Goal: Task Accomplishment & Management: Use online tool/utility

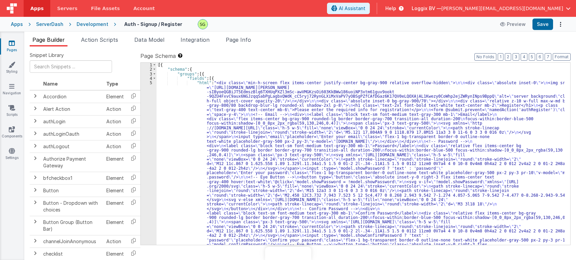
click at [111, 41] on span "Action Scripts" at bounding box center [99, 39] width 37 height 7
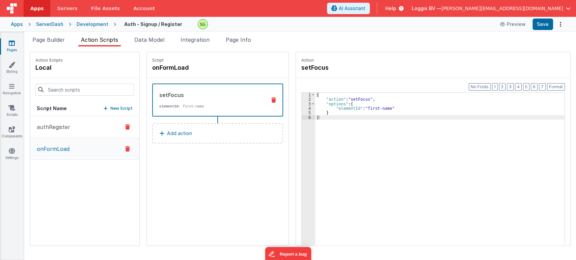
click at [80, 124] on button "authRegister" at bounding box center [84, 127] width 109 height 22
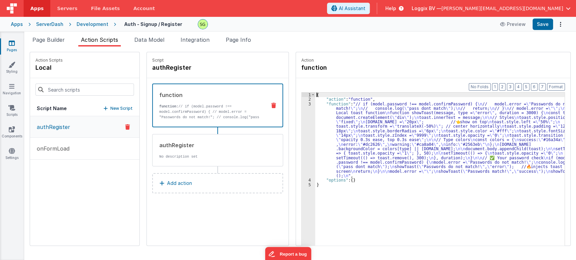
click at [302, 104] on div "3" at bounding box center [308, 140] width 13 height 77
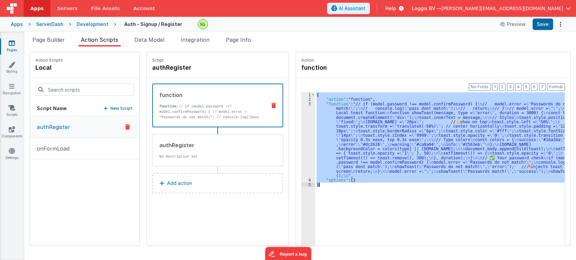
click at [302, 104] on div "3" at bounding box center [308, 140] width 13 height 77
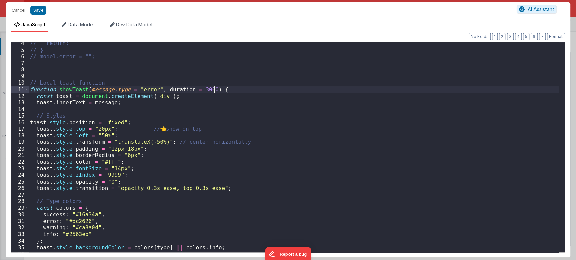
scroll to position [22, 0]
drag, startPoint x: 143, startPoint y: 129, endPoint x: 201, endPoint y: 128, distance: 58.7
click at [201, 128] on div "// return; // } // model.error = ""; // Local toast function function showToast…" at bounding box center [294, 151] width 530 height 223
drag, startPoint x: 235, startPoint y: 144, endPoint x: 165, endPoint y: 144, distance: 69.8
click at [165, 144] on div "// return; // } // model.error = ""; // Local toast function function showToast…" at bounding box center [294, 151] width 530 height 223
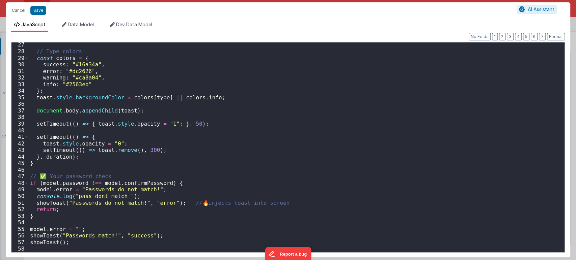
scroll to position [172, 0]
drag, startPoint x: 119, startPoint y: 174, endPoint x: 44, endPoint y: 179, distance: 75.7
click at [44, 179] on div "// Type colors const colors = { success : "#16a34a" , error : "#dc2626" , warni…" at bounding box center [294, 152] width 530 height 223
drag, startPoint x: 282, startPoint y: 202, endPoint x: 182, endPoint y: 203, distance: 99.9
click at [182, 203] on div "// Type colors const colors = { success : "#16a34a" , error : "#dc2626" , warni…" at bounding box center [294, 152] width 530 height 223
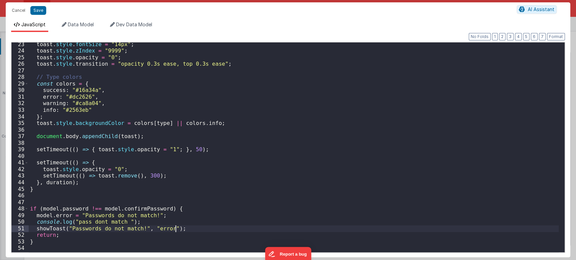
scroll to position [146, 0]
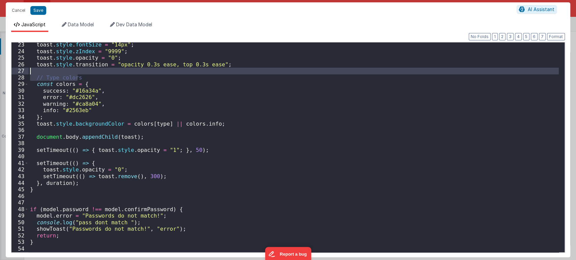
drag, startPoint x: 81, startPoint y: 77, endPoint x: 19, endPoint y: 74, distance: 62.5
click at [19, 74] on div "23 24 25 26 27 28 29 30 31 32 33 34 35 36 37 38 39 40 41 42 43 44 45 46 47 48 4…" at bounding box center [288, 147] width 554 height 211
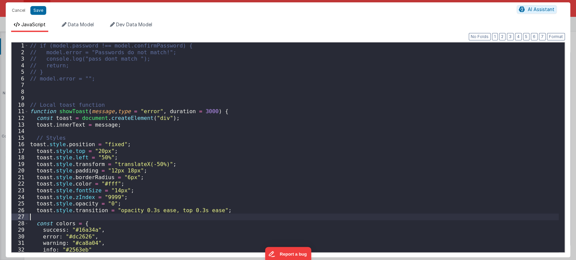
scroll to position [0, 0]
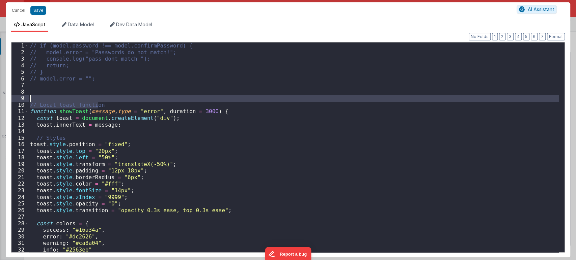
drag, startPoint x: 103, startPoint y: 105, endPoint x: 17, endPoint y: 100, distance: 85.5
click at [17, 100] on div "1 2 3 4 5 6 7 8 9 10 11 12 13 14 15 16 17 18 19 20 21 22 23 24 25 26 27 28 29 3…" at bounding box center [288, 147] width 554 height 211
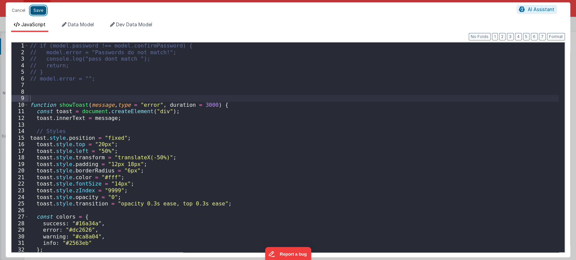
click at [39, 9] on button "Save" at bounding box center [38, 10] width 16 height 9
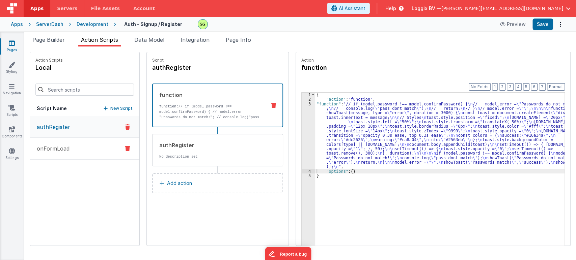
click at [77, 140] on button "onFormLoad" at bounding box center [84, 149] width 109 height 22
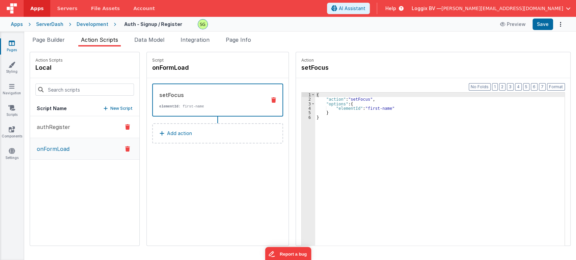
click at [67, 127] on p "authRegister" at bounding box center [51, 127] width 37 height 8
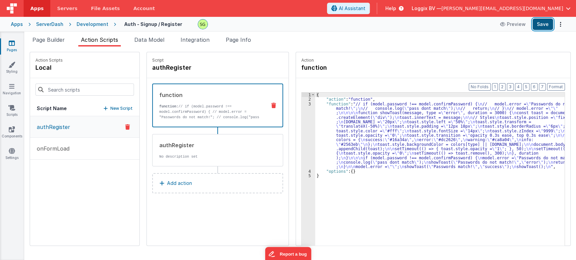
click at [546, 28] on button "Save" at bounding box center [542, 24] width 21 height 11
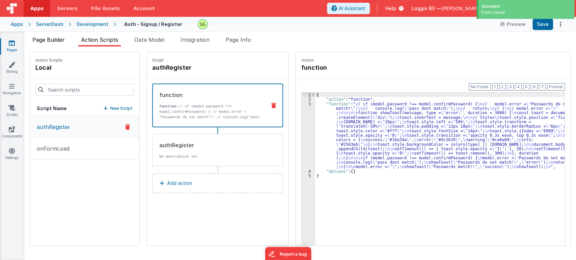
click at [47, 39] on span "Page Builder" at bounding box center [48, 39] width 32 height 7
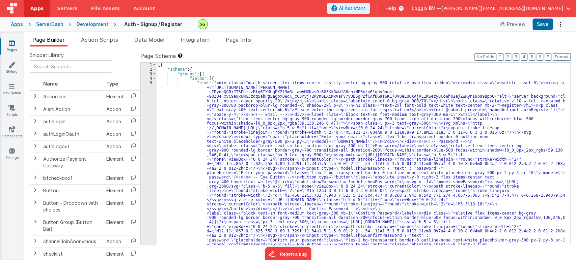
click at [151, 83] on div "5" at bounding box center [149, 189] width 16 height 216
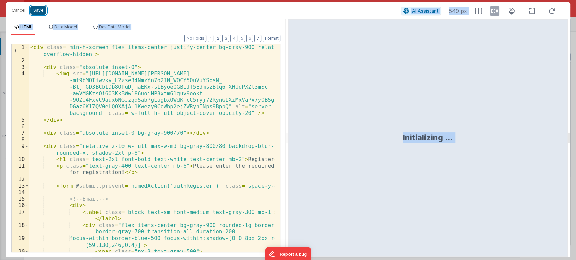
click at [35, 11] on button "Save" at bounding box center [38, 10] width 16 height 9
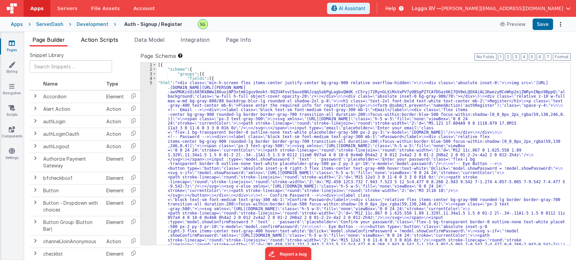
click at [96, 39] on span "Action Scripts" at bounding box center [99, 39] width 37 height 7
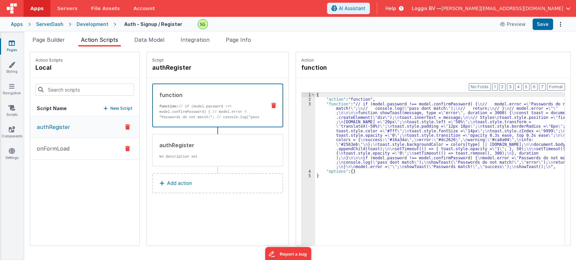
click at [58, 145] on p "onFormLoad" at bounding box center [51, 149] width 37 height 8
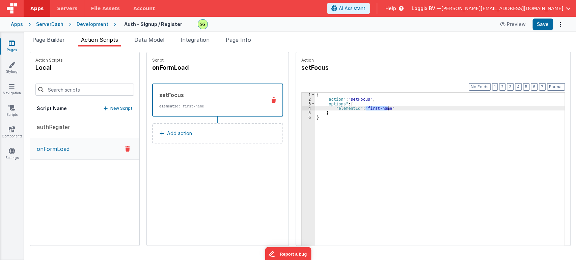
drag, startPoint x: 358, startPoint y: 107, endPoint x: 380, endPoint y: 110, distance: 22.4
click at [380, 110] on div "{ "action" : "setFocus" , "options" : { "elementId" : "first-name" } }" at bounding box center [443, 185] width 256 height 184
click at [334, 125] on div "{ "action" : "setFocus" , "options" : { "elementId" : "first-name" } }" at bounding box center [443, 185] width 256 height 184
click at [48, 43] on span "Page Builder" at bounding box center [48, 39] width 32 height 7
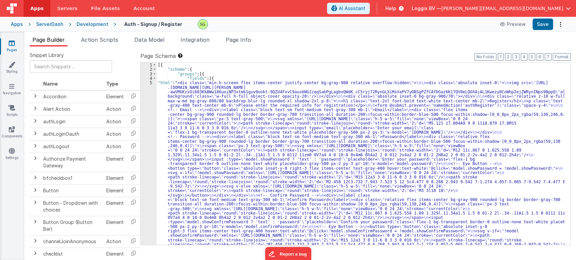
click at [151, 83] on div "5" at bounding box center [149, 177] width 16 height 193
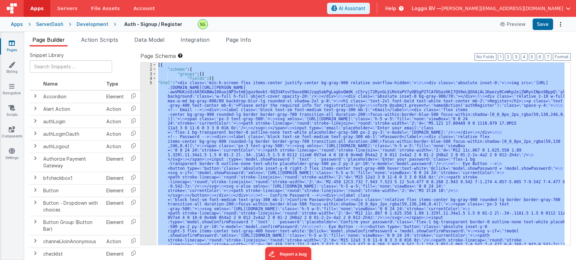
click at [151, 83] on div "5" at bounding box center [149, 177] width 16 height 193
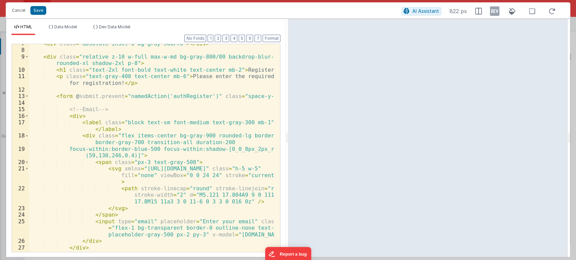
scroll to position [89, 0]
click at [73, 118] on div "< div class = "absolute inset-0 bg-gray-900/70" > </ div > < div class = "relat…" at bounding box center [152, 150] width 246 height 221
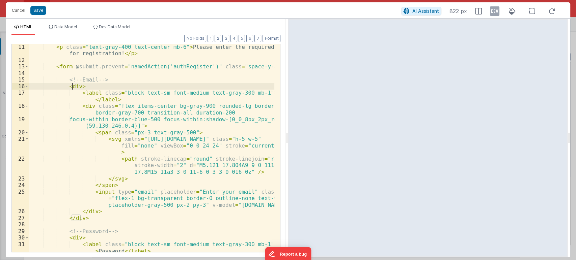
scroll to position [119, 0]
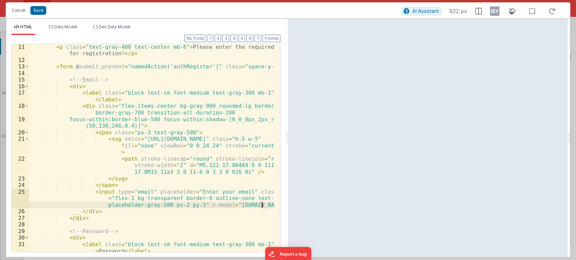
click at [261, 203] on div "< p class = "text-gray-400 text-center mb-6" > Please enter the required info f…" at bounding box center [152, 161] width 246 height 234
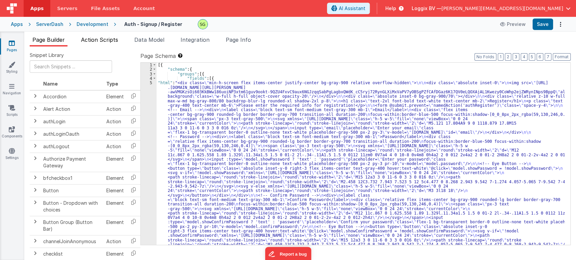
click at [83, 41] on span "Action Scripts" at bounding box center [99, 39] width 37 height 7
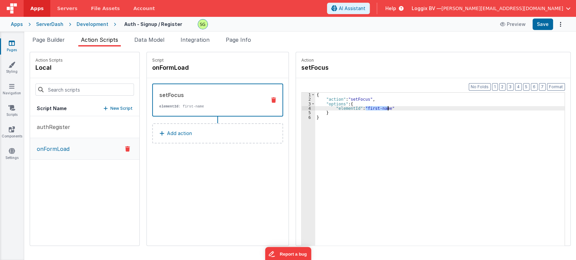
drag, startPoint x: 358, startPoint y: 108, endPoint x: 381, endPoint y: 110, distance: 22.4
click at [381, 110] on div "{ "action" : "setFocus" , "options" : { "elementId" : "first-name" } }" at bounding box center [443, 185] width 256 height 184
click at [544, 21] on button "Save" at bounding box center [542, 24] width 21 height 11
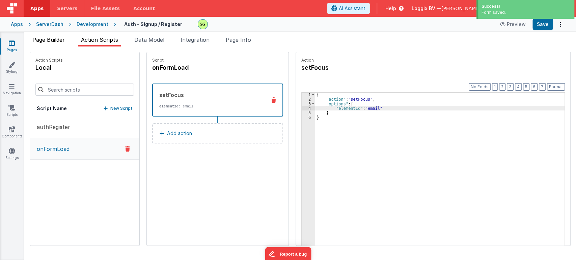
click at [65, 43] on span "Page Builder" at bounding box center [48, 39] width 32 height 7
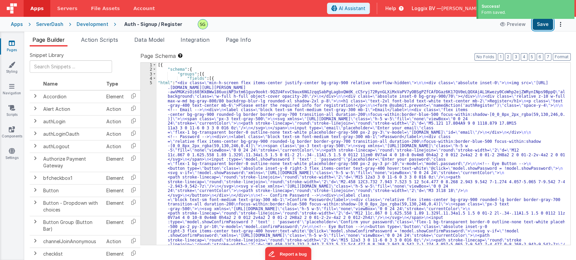
click at [540, 26] on button "Save" at bounding box center [542, 24] width 21 height 11
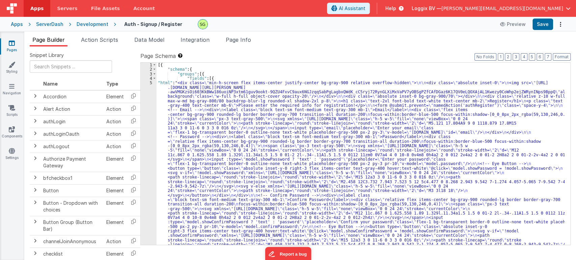
click at [151, 82] on div "5" at bounding box center [149, 177] width 16 height 193
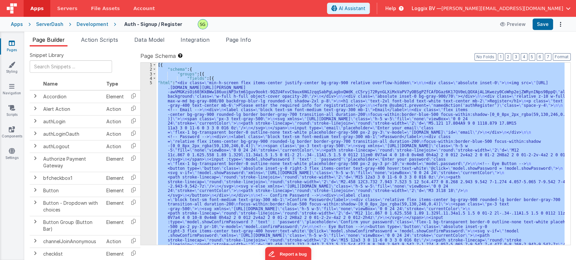
click at [151, 82] on div "5" at bounding box center [149, 177] width 16 height 193
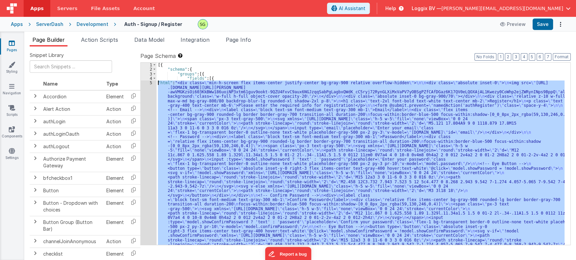
click at [151, 82] on div "5" at bounding box center [149, 177] width 16 height 193
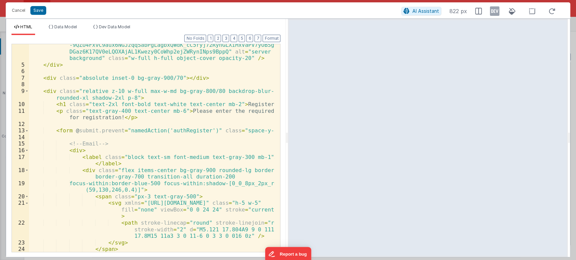
scroll to position [0, 0]
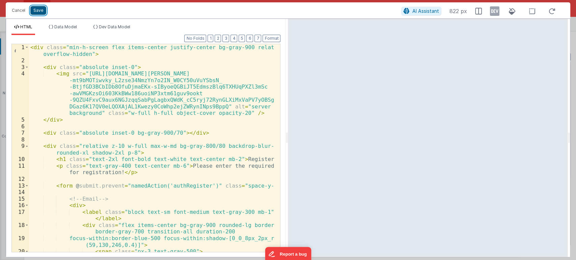
click at [34, 9] on button "Save" at bounding box center [38, 10] width 16 height 9
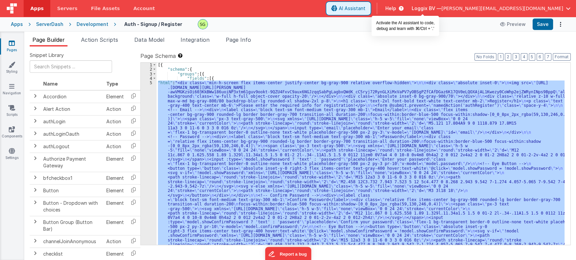
click at [370, 12] on button "AI Assistant" at bounding box center [348, 8] width 43 height 11
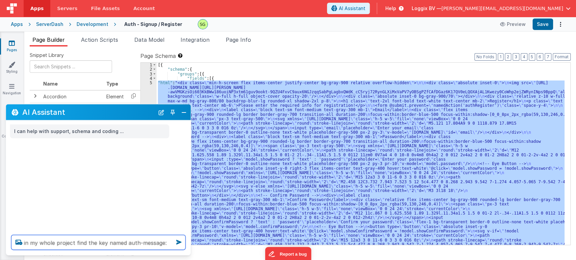
paste textarea "This email has already been registered."
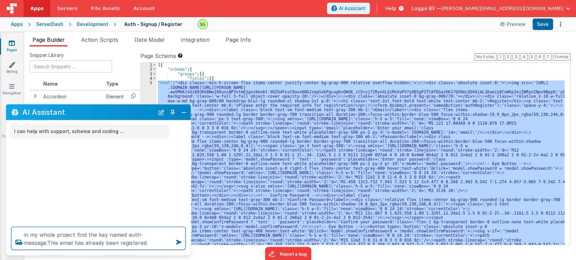
type textarea "in my whole project find the key named auth-message:This email has already been…"
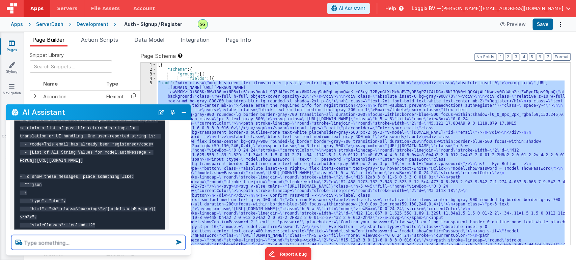
scroll to position [264, 0]
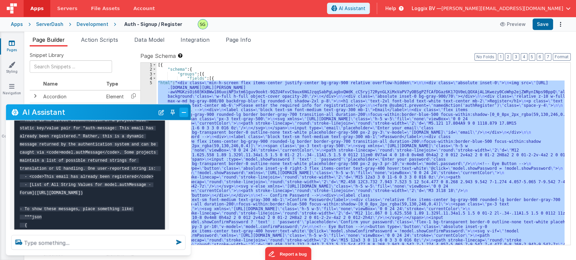
click at [185, 113] on button "Close" at bounding box center [183, 112] width 9 height 9
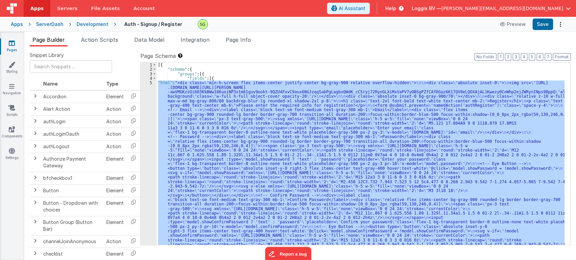
click at [292, 87] on div "[{ "schema" : { "groups" : [{ "fields" : [{ "html" : "<div class= \" min-h-scre…" at bounding box center [361, 154] width 408 height 182
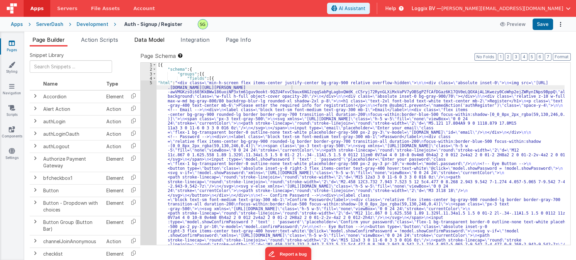
click at [163, 37] on span "Data Model" at bounding box center [149, 39] width 30 height 7
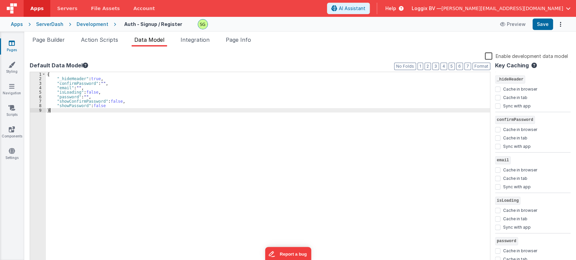
click at [76, 110] on div "{ "_hideHeader" : true , "confirmPassword" : "" , "email" : "" , "isLoading" : …" at bounding box center [268, 173] width 444 height 203
click at [15, 41] on link "Pages" at bounding box center [12, 46] width 24 height 13
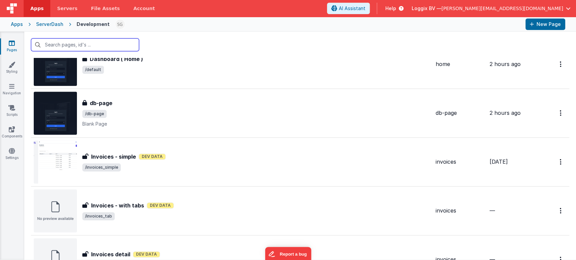
scroll to position [490, 0]
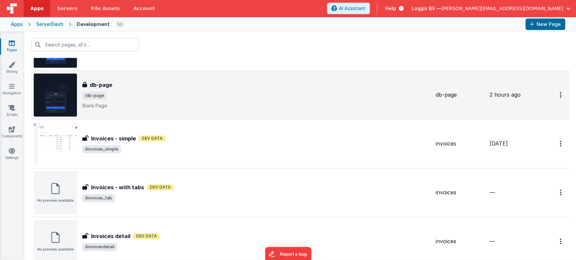
click at [179, 92] on span "/db-page" at bounding box center [256, 96] width 348 height 8
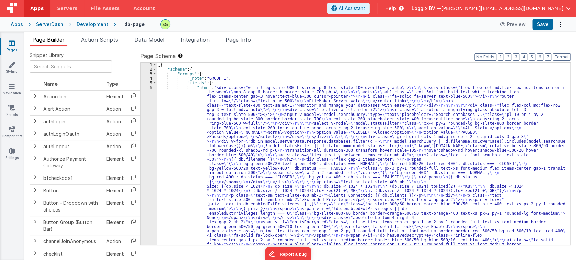
click at [151, 88] on div "6" at bounding box center [149, 170] width 16 height 171
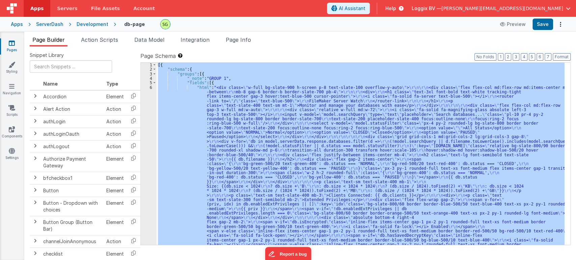
click at [151, 88] on div "6" at bounding box center [149, 170] width 16 height 171
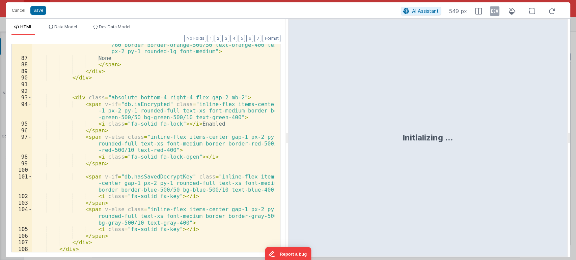
scroll to position [696, 0]
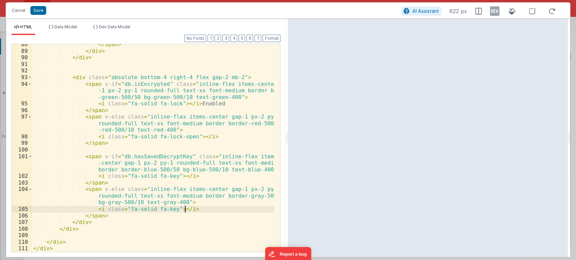
click at [195, 212] on div "</ span > </ div > </ div > < div class = "absolute bottom-4 right-4 flex gap-2…" at bounding box center [153, 151] width 243 height 221
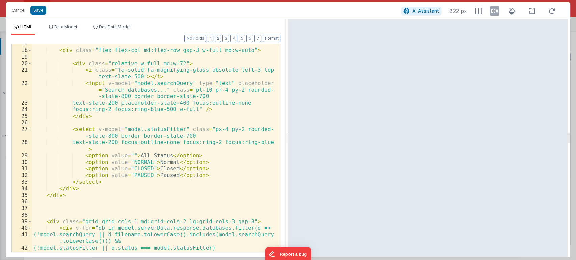
scroll to position [66, 0]
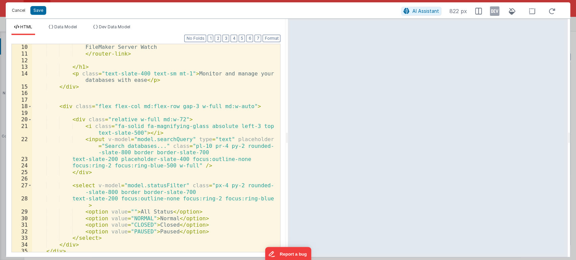
click at [21, 8] on button "Cancel" at bounding box center [18, 10] width 20 height 9
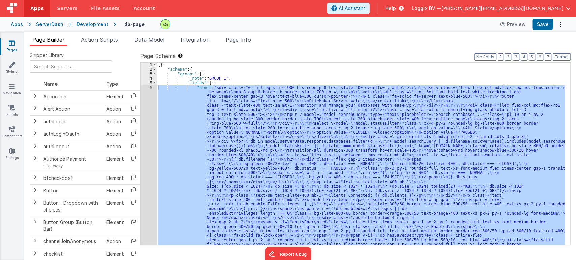
click at [13, 47] on link "Pages" at bounding box center [12, 46] width 24 height 13
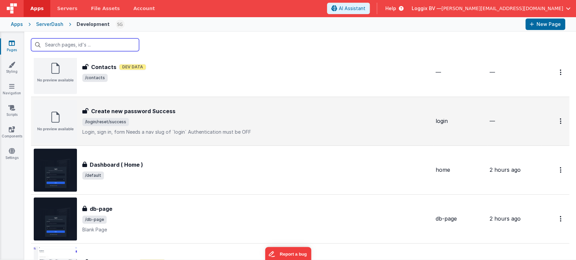
scroll to position [370, 0]
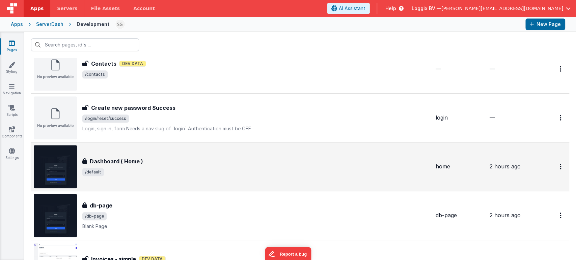
click at [182, 174] on span "/default" at bounding box center [256, 172] width 348 height 8
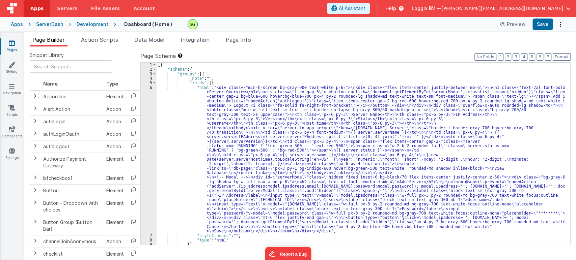
click at [151, 88] on div "6" at bounding box center [149, 159] width 16 height 148
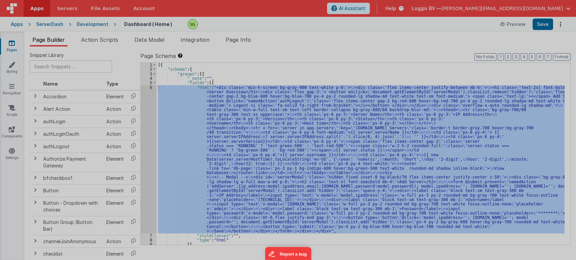
click at [151, 88] on div at bounding box center [288, 130] width 576 height 260
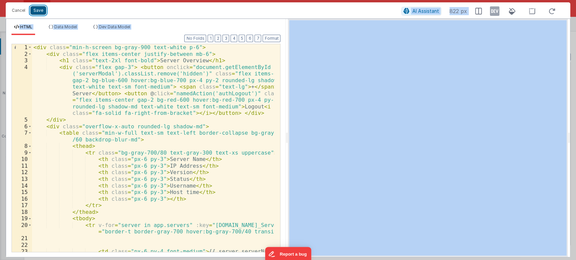
click at [41, 12] on button "Save" at bounding box center [38, 10] width 16 height 9
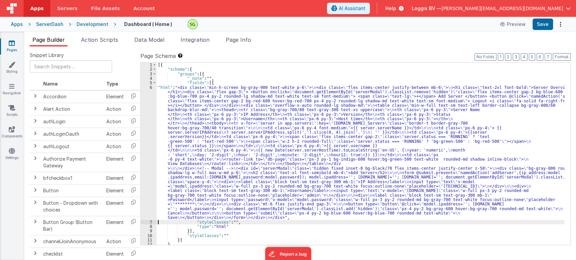
click at [150, 86] on div "6" at bounding box center [149, 152] width 16 height 135
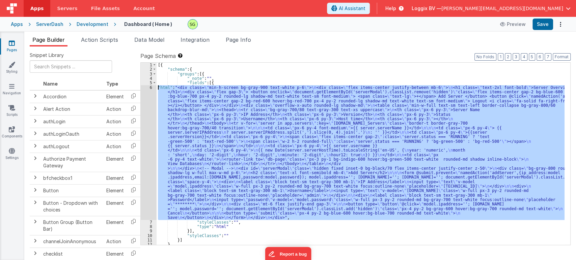
click at [150, 86] on div "6" at bounding box center [149, 152] width 16 height 135
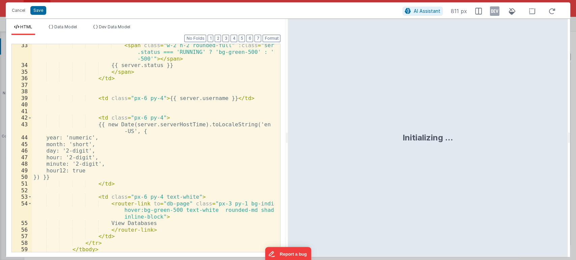
scroll to position [305, 0]
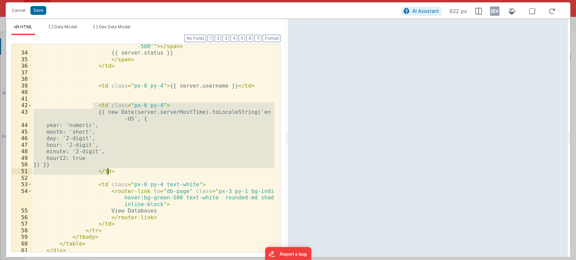
drag, startPoint x: 92, startPoint y: 104, endPoint x: 116, endPoint y: 172, distance: 71.9
click at [116, 172] on div "< span class = "w-2 h-2 rounded-full" :class = "server .status === 'RUNNING' ? …" at bounding box center [153, 147] width 243 height 234
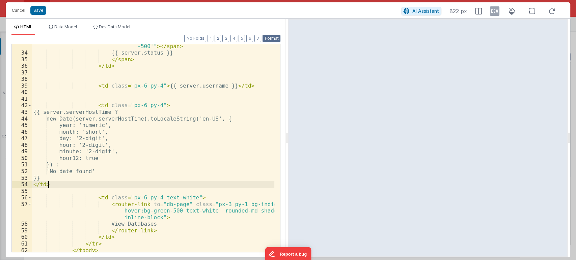
click at [272, 36] on button "Format" at bounding box center [271, 38] width 18 height 7
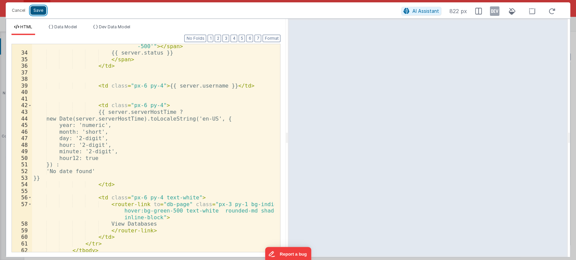
click at [34, 7] on button "Save" at bounding box center [38, 10] width 16 height 9
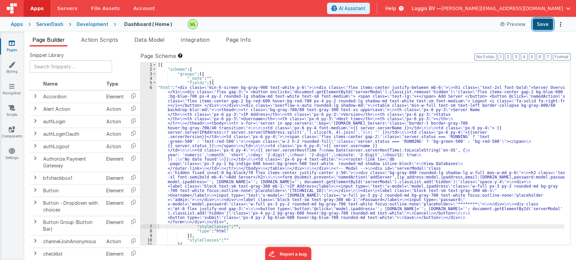
click at [539, 24] on button "Save" at bounding box center [542, 24] width 21 height 11
click at [150, 87] on div "6" at bounding box center [149, 154] width 16 height 139
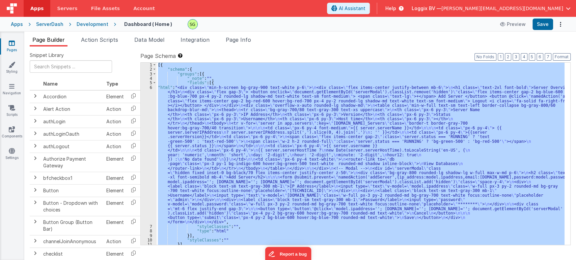
click at [150, 87] on div "6" at bounding box center [149, 154] width 16 height 139
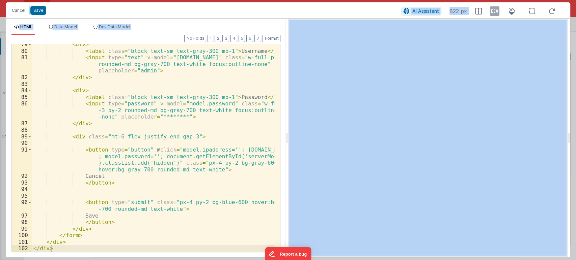
scroll to position [676, 0]
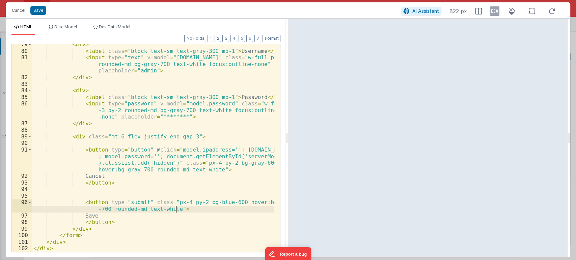
click at [185, 212] on div "< div > < label class = "block text-sm text-gray-300 mb-1" > Username </ label …" at bounding box center [153, 151] width 243 height 221
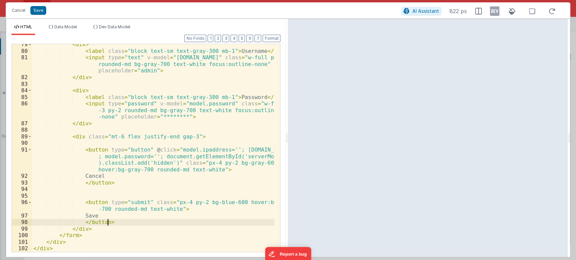
click at [114, 223] on div "< div > < label class = "block text-sm text-gray-300 mb-1" > Username </ label …" at bounding box center [153, 151] width 243 height 221
click at [104, 217] on div "< div > < label class = "block text-sm text-gray-300 mb-1" > Username </ label …" at bounding box center [153, 151] width 243 height 221
click at [118, 221] on div "< div > < label class = "block text-sm text-gray-300 mb-1" > Username </ label …" at bounding box center [153, 151] width 243 height 221
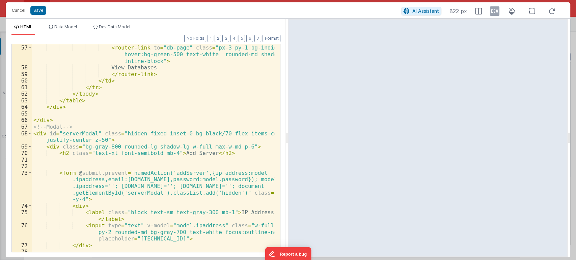
scroll to position [437, 0]
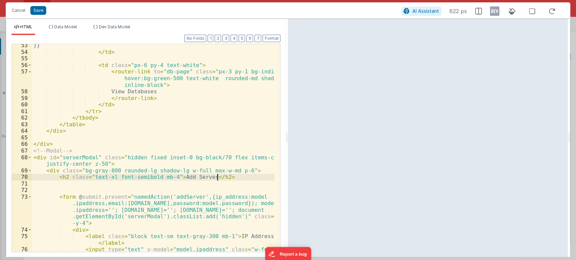
click at [224, 178] on div "}} </ td > < td class = "px-6 py-4 text-white" > < router-link to = "db-page" c…" at bounding box center [153, 159] width 243 height 234
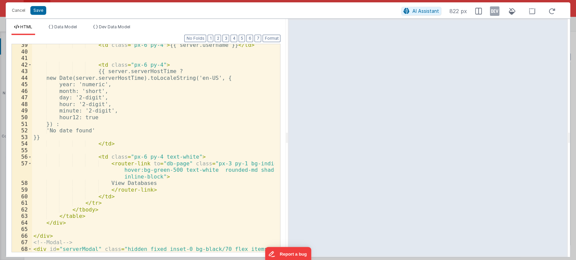
scroll to position [345, 0]
click at [152, 194] on div "< td class = "px-6 py-4" > {{ server.username }} </ td > < td class = "px-6 py-…" at bounding box center [153, 156] width 243 height 228
click at [148, 190] on div "< td class = "px-6 py-4" > {{ server.username }} </ td > < td class = "px-6 py-…" at bounding box center [153, 156] width 243 height 228
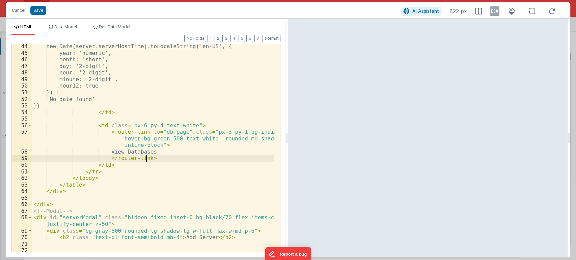
scroll to position [377, 0]
click at [165, 160] on div "new Date(server.serverHostTime).toLocaleString('en-US', { year: 'numeric', mont…" at bounding box center [153, 167] width 243 height 248
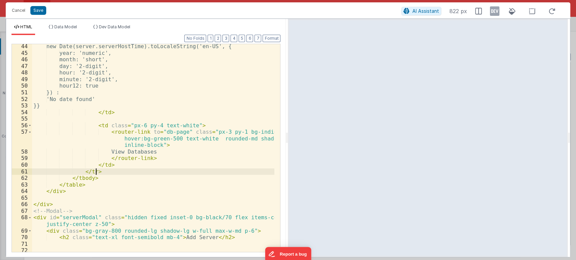
click at [117, 169] on div "new Date(server.serverHostTime).toLocaleString('en-US', { year: 'numeric', mont…" at bounding box center [153, 167] width 243 height 248
click at [104, 164] on div "new Date(server.serverHostTime).toLocaleString('en-US', { year: 'numeric', mont…" at bounding box center [153, 167] width 243 height 248
click at [121, 168] on div "new Date(server.serverHostTime).toLocaleString('en-US', { year: 'numeric', mont…" at bounding box center [153, 167] width 243 height 248
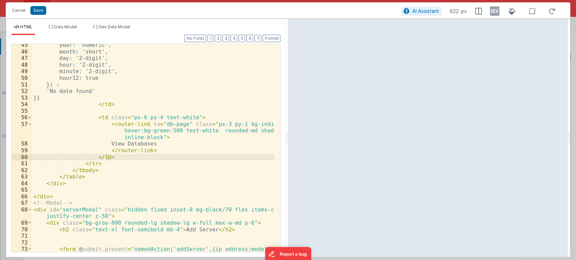
scroll to position [385, 0]
click at [153, 150] on div "year: 'numeric', month: 'short', day: '2-digit', hour: '2-digit', minute: '2-di…" at bounding box center [153, 166] width 243 height 248
drag, startPoint x: 114, startPoint y: 143, endPoint x: 167, endPoint y: 144, distance: 52.3
click at [167, 144] on div "year: 'numeric', month: 'short', day: '2-digit', hour: '2-digit', minute: '2-di…" at bounding box center [153, 166] width 243 height 248
click at [167, 144] on div "year: 'numeric', month: 'short', day: '2-digit', hour: '2-digit', minute: '2-di…" at bounding box center [153, 148] width 242 height 208
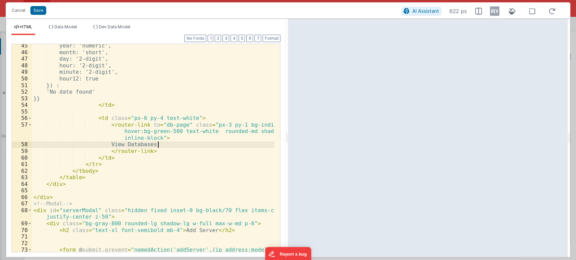
scroll to position [384, 0]
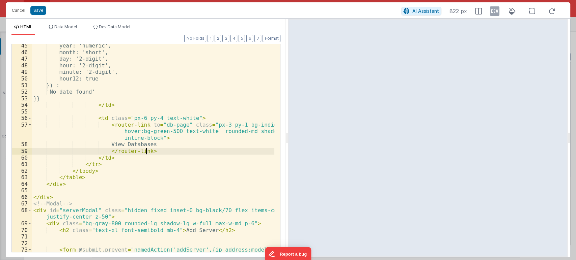
click at [154, 151] on div "year: 'numeric', month: 'short', day: '2-digit', hour: '2-digit', minute: '2-di…" at bounding box center [153, 167] width 243 height 248
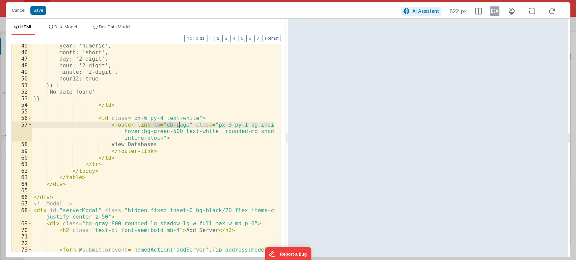
drag, startPoint x: 142, startPoint y: 126, endPoint x: 178, endPoint y: 126, distance: 36.1
click at [178, 126] on div "year: 'numeric', month: 'short', day: '2-digit', hour: '2-digit', minute: '2-di…" at bounding box center [153, 167] width 243 height 248
click at [178, 126] on div "year: 'numeric', month: 'short', day: '2-digit', hour: '2-digit', minute: '2-di…" at bounding box center [153, 148] width 242 height 208
drag, startPoint x: 178, startPoint y: 126, endPoint x: 143, endPoint y: 126, distance: 35.1
click at [143, 126] on div "year: 'numeric', month: 'short', day: '2-digit', hour: '2-digit', minute: '2-di…" at bounding box center [153, 167] width 243 height 248
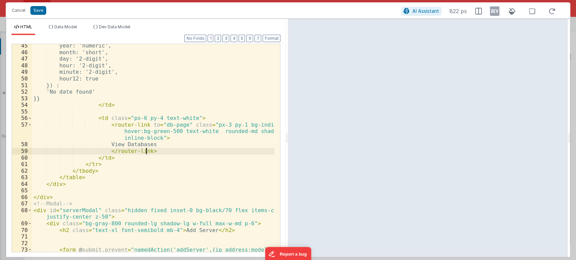
click at [153, 151] on div "year: 'numeric', month: 'short', day: '2-digit', hour: '2-digit', minute: '2-di…" at bounding box center [153, 167] width 243 height 248
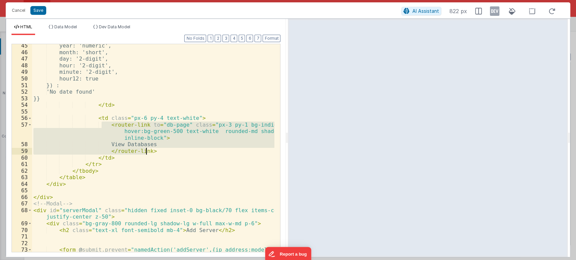
drag, startPoint x: 103, startPoint y: 125, endPoint x: 165, endPoint y: 158, distance: 70.5
click at [165, 158] on div "year: 'numeric', month: 'short', day: '2-digit', hour: '2-digit', minute: '2-di…" at bounding box center [153, 167] width 243 height 248
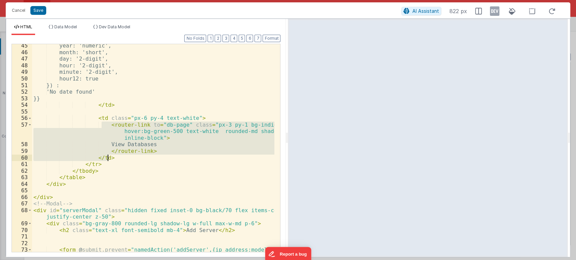
click at [159, 153] on div "year: 'numeric', month: 'short', day: '2-digit', hour: '2-digit', minute: '2-di…" at bounding box center [153, 148] width 242 height 208
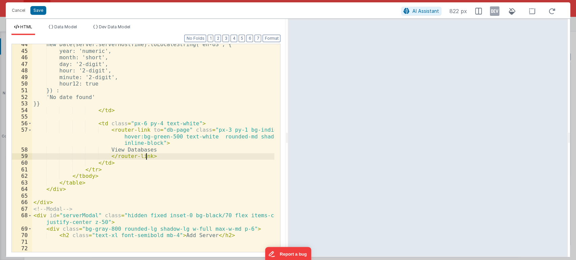
scroll to position [379, 0]
click at [157, 156] on div "new Date(server.serverHostTime).toLocaleString('en-US', { year: 'numeric', mont…" at bounding box center [153, 165] width 243 height 248
click at [174, 150] on div "new Date(server.serverHostTime).toLocaleString('en-US', { year: 'numeric', mont…" at bounding box center [153, 165] width 243 height 248
click at [148, 160] on div "new Date(server.serverHostTime).toLocaleString('en-US', { year: 'numeric', mont…" at bounding box center [153, 165] width 243 height 248
click at [152, 158] on div "new Date(server.serverHostTime).toLocaleString('en-US', { year: 'numeric', mont…" at bounding box center [153, 165] width 243 height 248
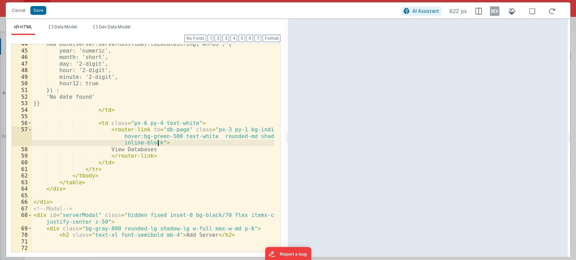
click at [165, 146] on div "new Date(server.serverHostTime).toLocaleString('en-US', { year: 'numeric', mont…" at bounding box center [153, 165] width 243 height 248
click at [150, 158] on div "new Date(server.serverHostTime).toLocaleString('en-US', { year: 'numeric', mont…" at bounding box center [153, 165] width 243 height 248
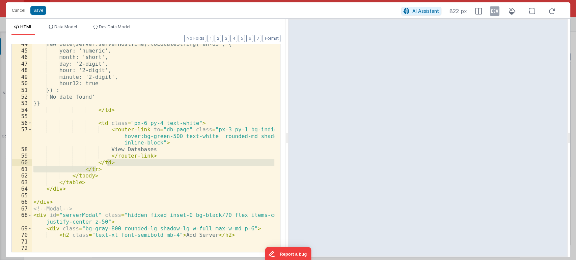
drag, startPoint x: 119, startPoint y: 168, endPoint x: 157, endPoint y: 158, distance: 39.0
click at [157, 158] on div "new Date(server.serverHostTime).toLocaleString('en-US', { year: 'numeric', mont…" at bounding box center [153, 165] width 243 height 248
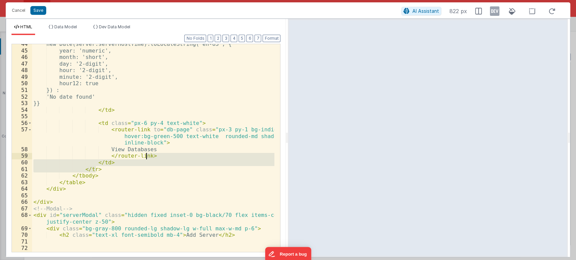
click at [157, 158] on div "new Date(server.serverHostTime).toLocaleString('en-US', { year: 'numeric', mont…" at bounding box center [153, 148] width 242 height 208
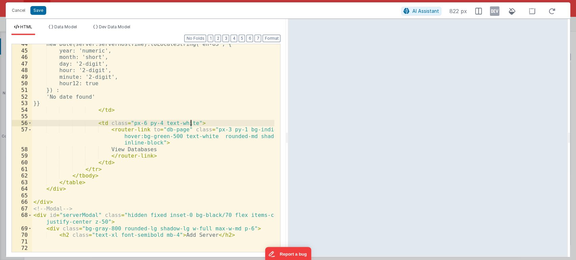
click at [197, 120] on div "new Date(server.serverHostTime).toLocaleString('en-US', { year: 'numeric', mont…" at bounding box center [153, 165] width 243 height 248
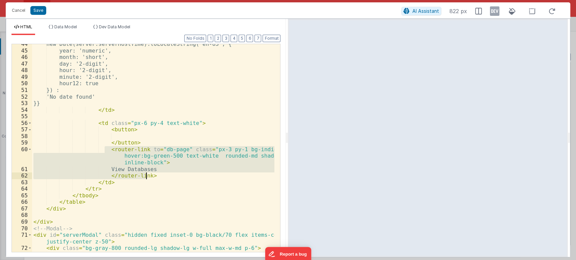
drag, startPoint x: 103, startPoint y: 150, endPoint x: 160, endPoint y: 177, distance: 62.5
click at [160, 177] on div "new Date(server.serverHostTime).toLocaleString('en-US', { year: 'numeric', mont…" at bounding box center [153, 151] width 243 height 221
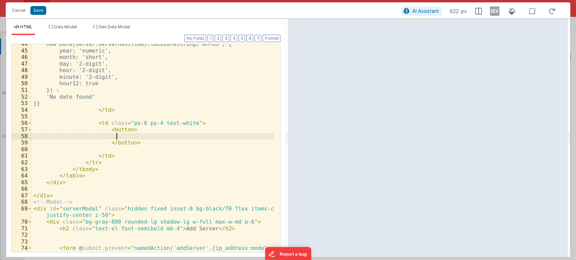
click at [121, 136] on div "new Date(server.serverHostTime).toLocaleString('en-US', { year: 'numeric', mont…" at bounding box center [153, 165] width 243 height 248
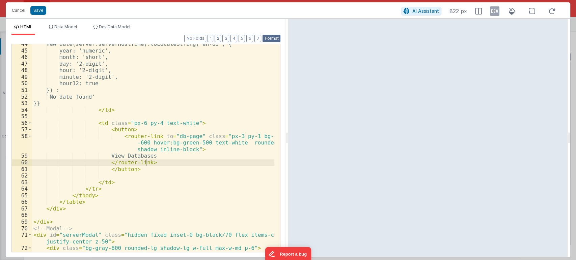
click at [274, 39] on button "Format" at bounding box center [271, 38] width 18 height 7
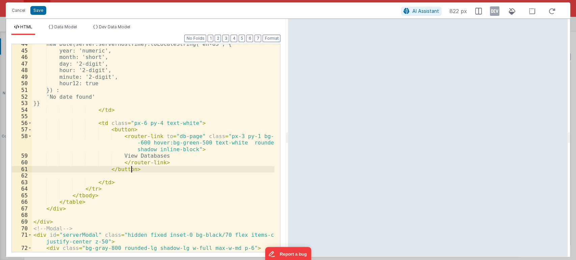
click at [135, 169] on div "new Date(server.serverHostTime).toLocaleString('en-US', { year: 'numeric', mont…" at bounding box center [153, 151] width 243 height 221
click at [124, 129] on div "new Date(server.serverHostTime).toLocaleString('en-US', { year: 'numeric', mont…" at bounding box center [153, 151] width 243 height 221
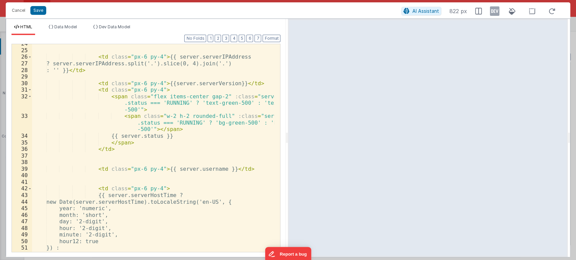
scroll to position [220, 0]
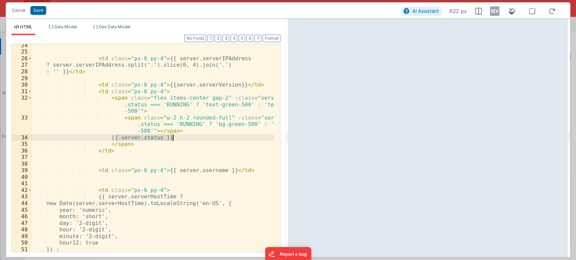
drag, startPoint x: 116, startPoint y: 137, endPoint x: 196, endPoint y: 136, distance: 79.6
click at [196, 136] on div "< td class = "px-6 py-4" > {{ server.serverIPAddress ? server.serverIPAddress.s…" at bounding box center [153, 152] width 243 height 221
click at [196, 136] on div "< td class = "px-6 py-4" > {{ server.serverIPAddress ? server.serverIPAddress.s…" at bounding box center [153, 148] width 242 height 208
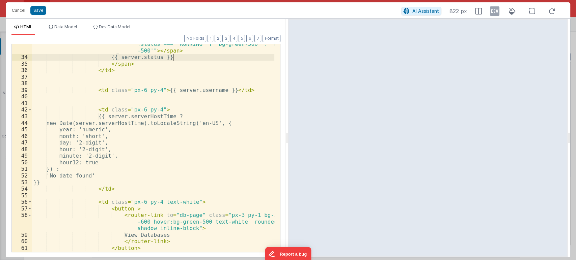
scroll to position [300, 0]
click at [115, 56] on div "< span class = "w-2 h-2 rounded-full" :class = "server .status === 'RUNNING' ? …" at bounding box center [153, 151] width 243 height 234
drag, startPoint x: 115, startPoint y: 56, endPoint x: 182, endPoint y: 59, distance: 67.2
click at [182, 59] on div "< span class = "w-2 h-2 rounded-full" :class = "server .status === 'RUNNING' ? …" at bounding box center [153, 151] width 243 height 234
click at [182, 59] on div "< span class = "w-2 h-2 rounded-full" :class = "server .status === 'RUNNING' ? …" at bounding box center [153, 148] width 242 height 208
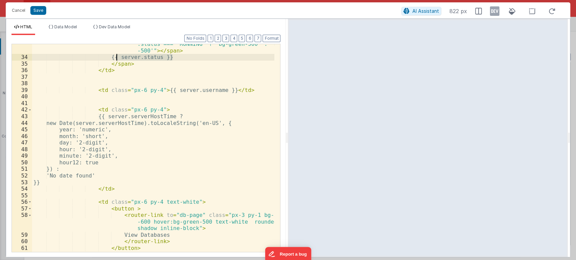
drag, startPoint x: 182, startPoint y: 59, endPoint x: 115, endPoint y: 57, distance: 67.5
click at [115, 57] on div "< span class = "w-2 h-2 rounded-full" :class = "server .status === 'RUNNING' ? …" at bounding box center [153, 151] width 243 height 234
click at [115, 57] on div "< span class = "w-2 h-2 rounded-full" :class = "server .status === 'RUNNING' ? …" at bounding box center [153, 148] width 242 height 208
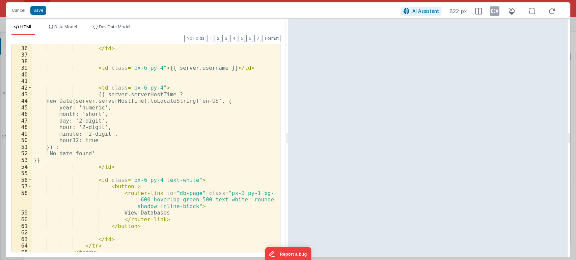
scroll to position [333, 0]
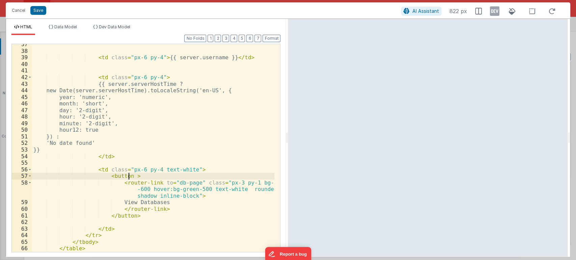
click at [128, 177] on div "< td class = "px-6 py-4" > {{ server.username }} </ td > < td class = "px-6 py-…" at bounding box center [153, 151] width 243 height 221
click at [37, 10] on button "Save" at bounding box center [38, 10] width 16 height 9
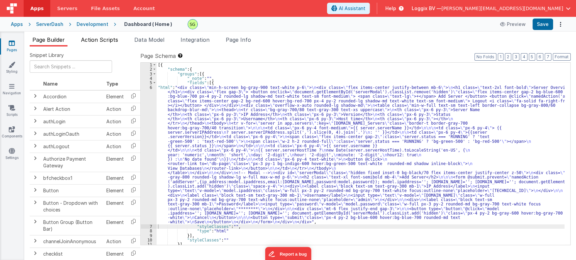
click at [107, 41] on span "Action Scripts" at bounding box center [99, 39] width 37 height 7
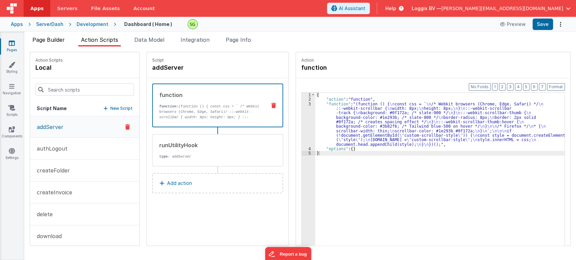
click at [53, 38] on span "Page Builder" at bounding box center [48, 39] width 32 height 7
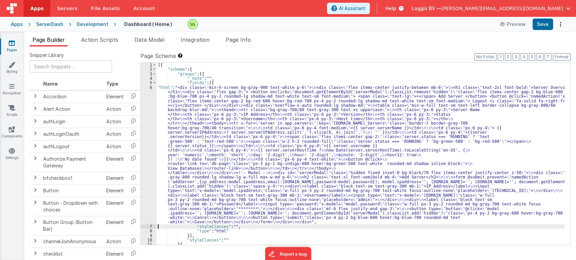
click at [150, 86] on div "6" at bounding box center [149, 154] width 16 height 139
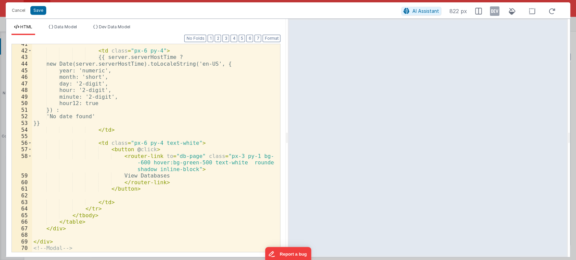
scroll to position [359, 0]
click at [145, 148] on div "< td class = "px-6 py-4" > {{ server.serverHostTime ? new Date(server.serverHos…" at bounding box center [153, 155] width 243 height 228
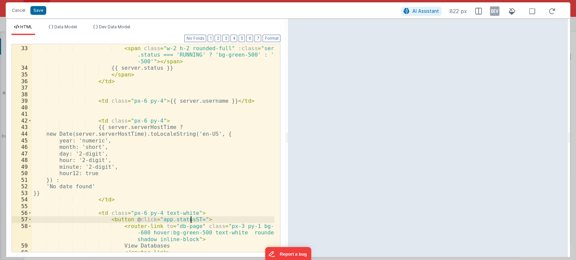
scroll to position [287, 0]
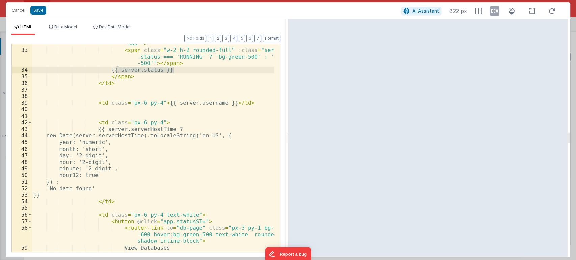
drag, startPoint x: 116, startPoint y: 68, endPoint x: 177, endPoint y: 70, distance: 61.8
click at [177, 70] on div "< span class = "flex items-center gap-2" :class = "server .status === 'RUNNING'…" at bounding box center [153, 144] width 243 height 234
click at [190, 221] on div "< span class = "flex items-center gap-2" :class = "server .status === 'RUNNING'…" at bounding box center [153, 144] width 243 height 234
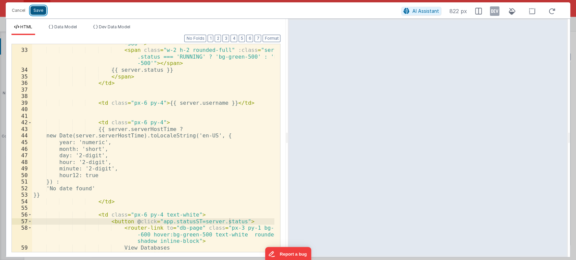
click at [38, 9] on button "Save" at bounding box center [38, 10] width 16 height 9
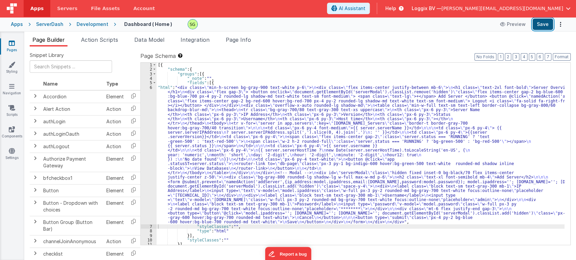
click at [541, 28] on button "Save" at bounding box center [542, 24] width 21 height 11
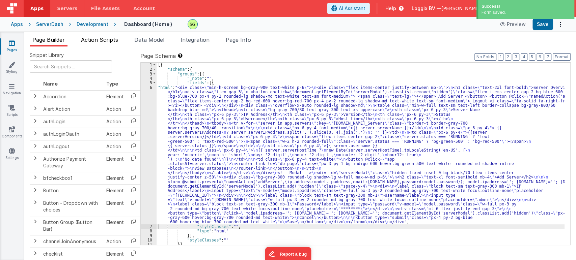
click at [95, 39] on span "Action Scripts" at bounding box center [99, 39] width 37 height 7
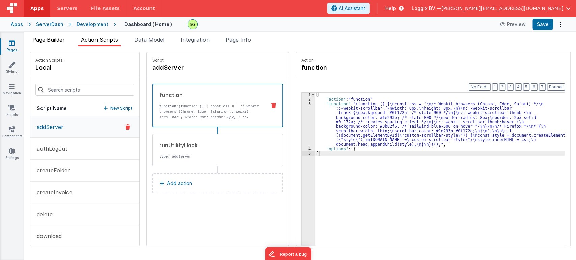
click at [44, 38] on span "Page Builder" at bounding box center [48, 39] width 32 height 7
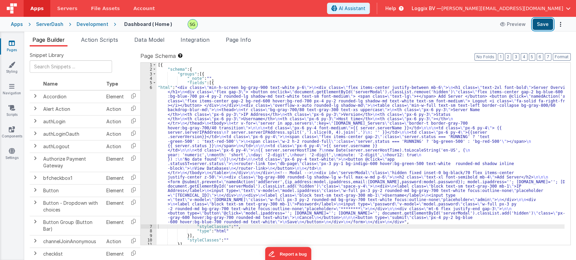
click at [545, 23] on button "Save" at bounding box center [542, 24] width 21 height 11
click at [150, 86] on div "6" at bounding box center [149, 154] width 16 height 139
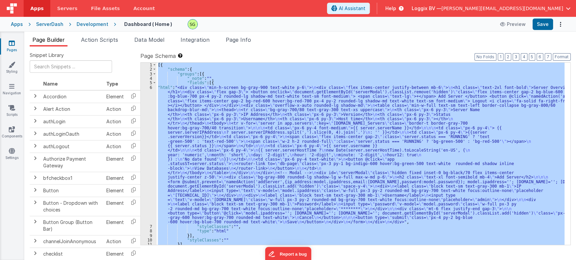
click at [150, 86] on div "6" at bounding box center [149, 154] width 16 height 139
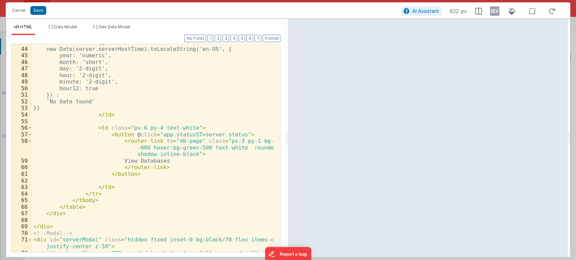
scroll to position [362, 0]
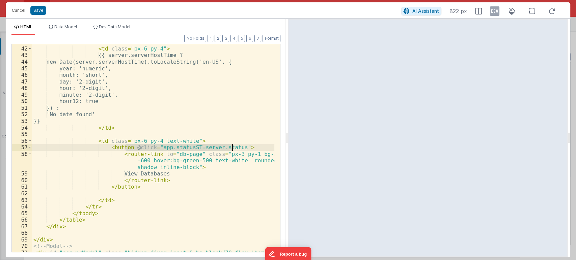
drag, startPoint x: 126, startPoint y: 148, endPoint x: 231, endPoint y: 146, distance: 104.6
click at [231, 146] on div "< td class = "px-6 py-4" > {{ server.serverHostTime ? new Date(server.serverHos…" at bounding box center [153, 153] width 243 height 228
click at [43, 10] on button "Save" at bounding box center [38, 10] width 16 height 9
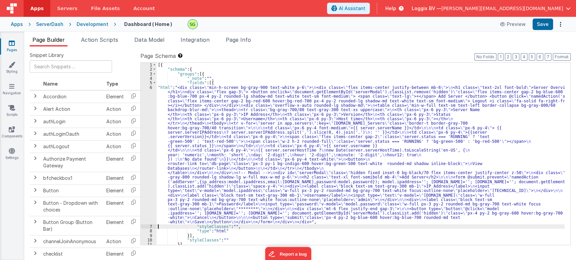
click at [150, 87] on div "6" at bounding box center [149, 154] width 16 height 139
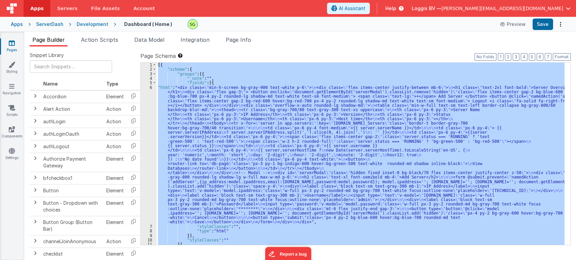
click at [150, 87] on div "6" at bounding box center [149, 154] width 16 height 139
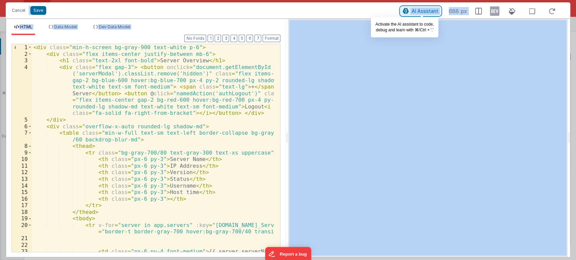
click at [428, 12] on span "AI Assistant" at bounding box center [425, 11] width 27 height 6
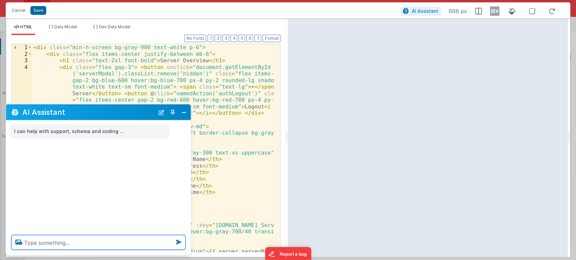
click at [83, 249] on textarea at bounding box center [98, 242] width 174 height 15
type textarea "t"
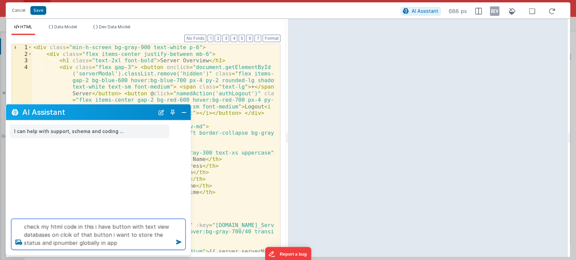
type textarea "check my html code in this i have button with text view databases on clcik of t…"
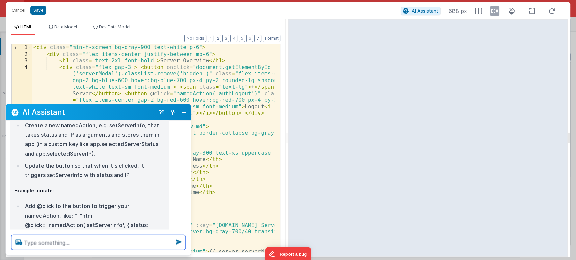
scroll to position [122, 0]
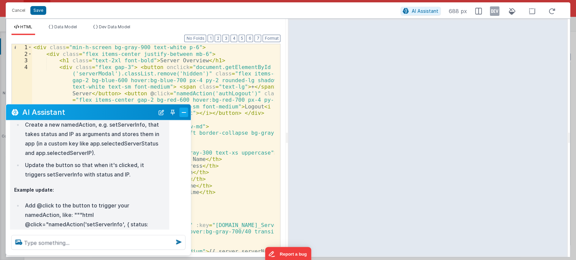
click at [184, 114] on button "Close" at bounding box center [183, 112] width 9 height 9
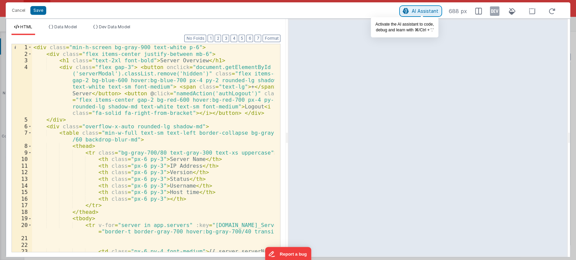
click at [427, 11] on span "AI Assistant" at bounding box center [425, 11] width 27 height 6
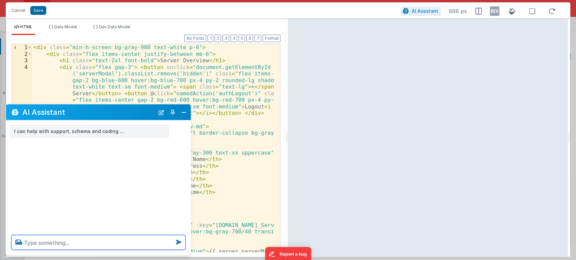
click at [105, 242] on textarea at bounding box center [98, 242] width 174 height 15
click at [184, 110] on button "Close" at bounding box center [183, 112] width 9 height 9
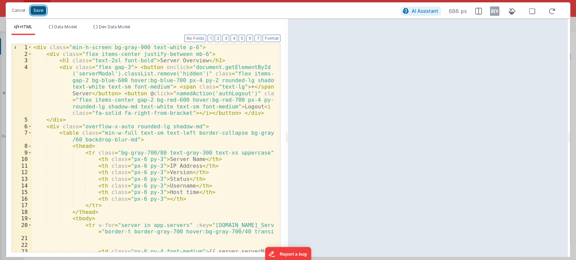
click at [32, 11] on button "Save" at bounding box center [38, 10] width 16 height 9
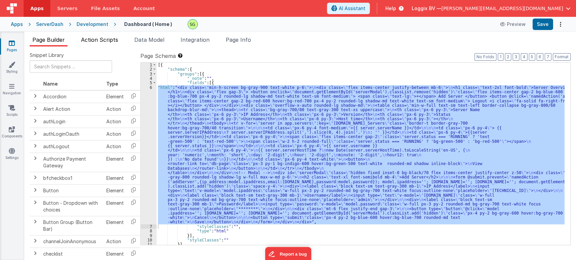
click at [104, 41] on span "Action Scripts" at bounding box center [99, 39] width 37 height 7
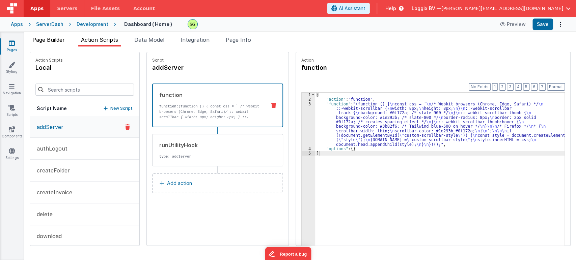
click at [52, 39] on span "Page Builder" at bounding box center [48, 39] width 32 height 7
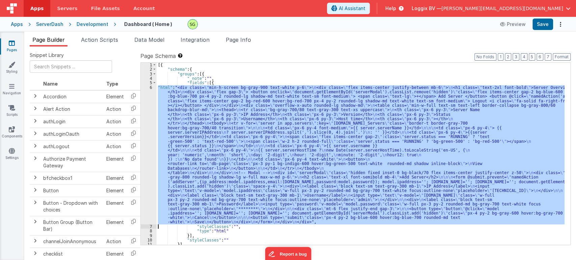
click at [149, 96] on div "6" at bounding box center [149, 154] width 16 height 139
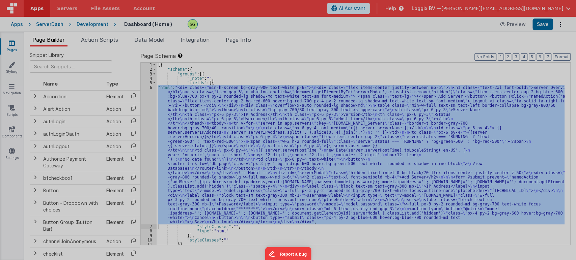
click at [150, 88] on div "< div class = "min-h-screen bg-gray-900 text-white p -6" > < div class = "flex …" at bounding box center [153, 154] width 242 height 234
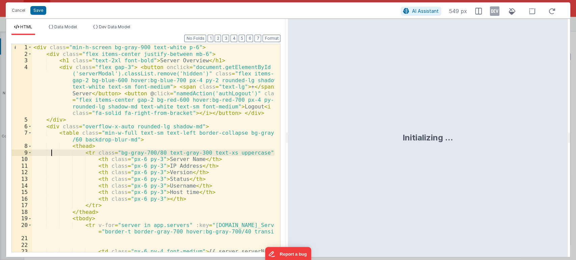
click at [52, 151] on div "< div class = "min-h-screen bg-gray-900 text-white p-6" > < div class = "flex i…" at bounding box center [153, 158] width 243 height 228
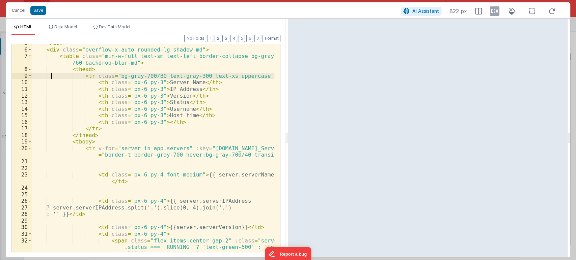
scroll to position [77, 0]
click at [118, 148] on div "</ div > < div class = "overflow-x-auto rounded-lg shadow-md" > < table class =…" at bounding box center [153, 157] width 243 height 234
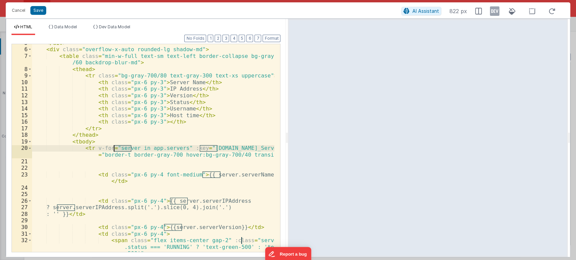
click at [118, 148] on div "</ div > < div class = "overflow-x-auto rounded-lg shadow-md" > < table class =…" at bounding box center [153, 157] width 243 height 234
click at [146, 148] on div "</ div > < div class = "overflow-x-auto rounded-lg shadow-md" > < table class =…" at bounding box center [153, 157] width 243 height 234
drag, startPoint x: 146, startPoint y: 148, endPoint x: 161, endPoint y: 148, distance: 14.8
click at [161, 148] on div "</ div > < div class = "overflow-x-auto rounded-lg shadow-md" > < table class =…" at bounding box center [153, 157] width 243 height 234
click at [161, 148] on div "</ div > < div class = "overflow-x-auto rounded-lg shadow-md" > < table class =…" at bounding box center [153, 148] width 242 height 208
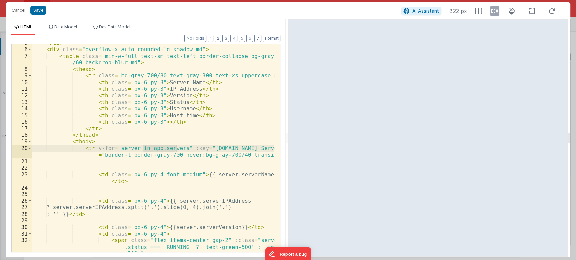
click at [161, 148] on div "</ div > < div class = "overflow-x-auto rounded-lg shadow-md" > < table class =…" at bounding box center [153, 157] width 243 height 234
click at [131, 166] on div "</ div > < div class = "overflow-x-auto rounded-lg shadow-md" > < table class =…" at bounding box center [153, 157] width 243 height 234
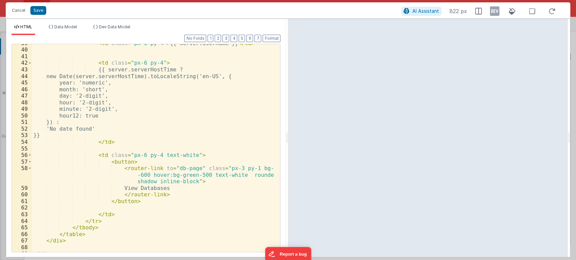
scroll to position [347, 0]
click at [43, 10] on button "Save" at bounding box center [38, 10] width 16 height 9
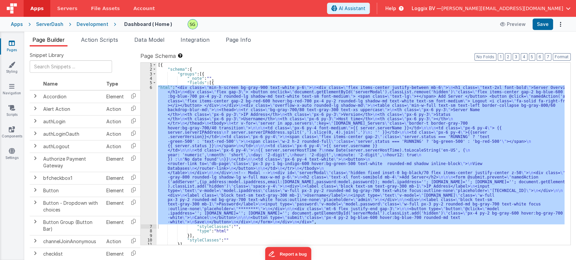
click at [96, 43] on span "Action Scripts" at bounding box center [99, 39] width 37 height 7
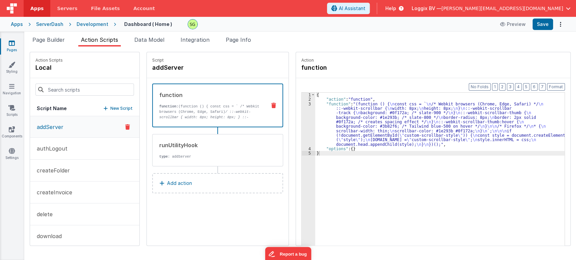
click at [112, 109] on p "New Script" at bounding box center [121, 108] width 22 height 7
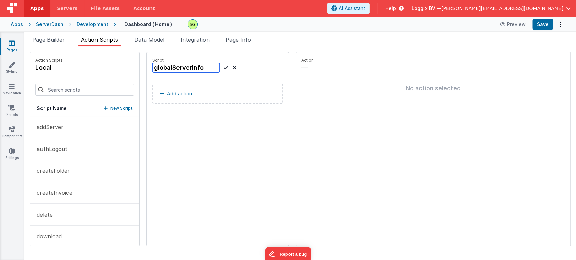
click at [186, 65] on input "globalServerInfo" at bounding box center [185, 67] width 67 height 9
type input "globalServerInfo"
click at [224, 69] on icon at bounding box center [226, 68] width 5 height 8
click at [198, 88] on button "Add action" at bounding box center [217, 94] width 131 height 20
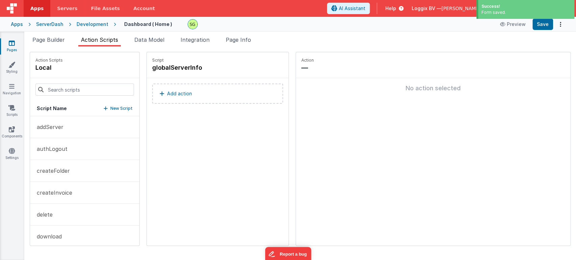
click at [197, 96] on button "Add action" at bounding box center [217, 94] width 131 height 20
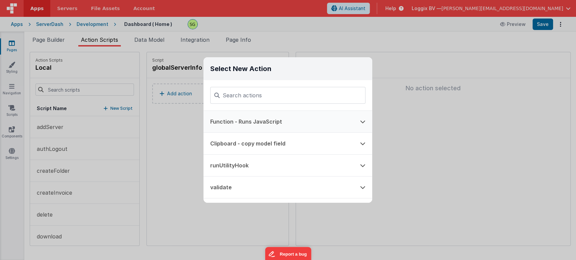
click at [269, 118] on button "Function - Runs JavaScript" at bounding box center [278, 122] width 150 height 22
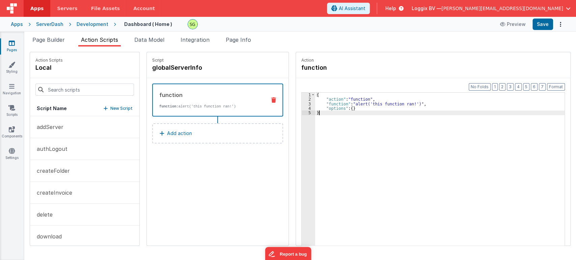
click at [303, 103] on div "3" at bounding box center [308, 104] width 13 height 4
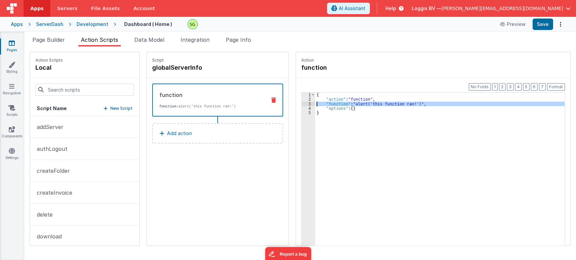
click at [303, 103] on div "3" at bounding box center [308, 104] width 13 height 4
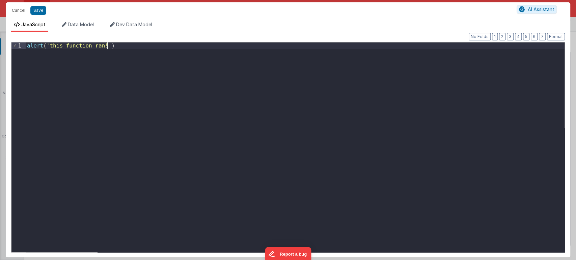
click at [122, 48] on div "alert ( 'this function ran!' )" at bounding box center [295, 154] width 539 height 223
click at [56, 45] on div "app . serverSt = action . options ." at bounding box center [295, 154] width 539 height 223
click at [127, 47] on div "app . serverSt = action . options ." at bounding box center [295, 154] width 539 height 223
click at [150, 46] on div "app . serverSt = action . options . serverSt" at bounding box center [295, 154] width 539 height 223
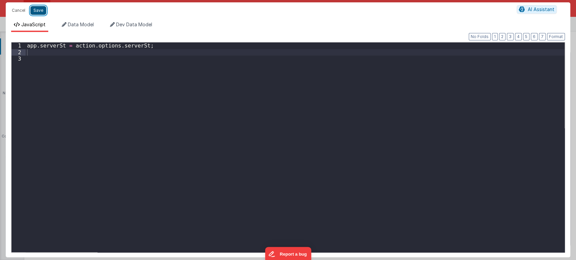
click at [34, 9] on button "Save" at bounding box center [38, 10] width 16 height 9
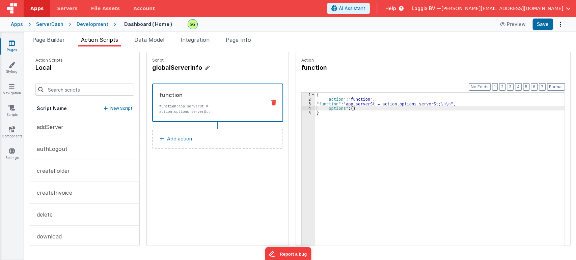
click at [167, 70] on h4 "globalServerInfo" at bounding box center [202, 67] width 101 height 9
click at [167, 70] on input "globalServerInfo" at bounding box center [185, 67] width 67 height 9
click at [224, 69] on icon at bounding box center [226, 68] width 5 height 8
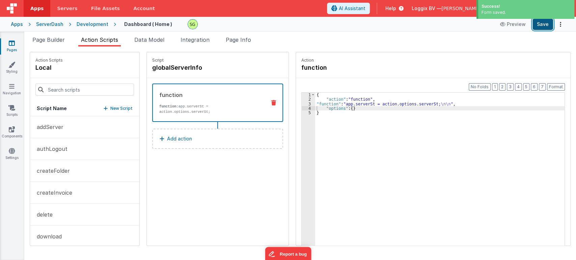
click at [535, 24] on button "Save" at bounding box center [542, 24] width 21 height 11
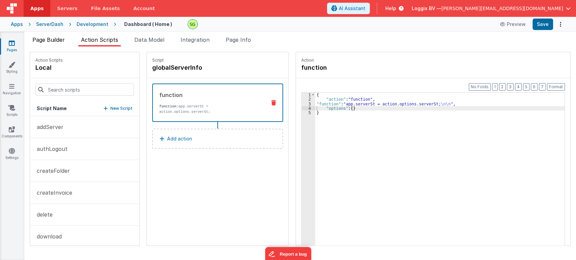
click at [57, 39] on span "Page Builder" at bounding box center [48, 39] width 32 height 7
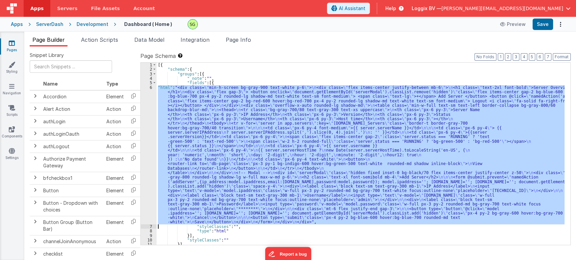
click at [247, 169] on div "[{ "schema" : { "groups" : [{ "_note" : "" , "fields" : [{ "html" : "<div class…" at bounding box center [361, 154] width 408 height 182
click at [150, 87] on div "6" at bounding box center [149, 154] width 16 height 139
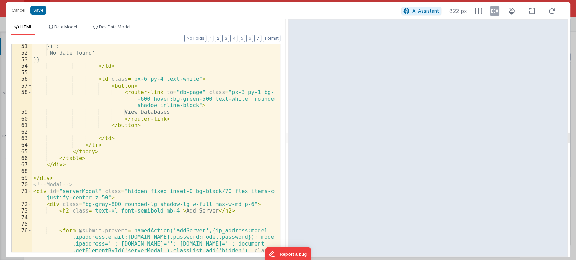
scroll to position [407, 0]
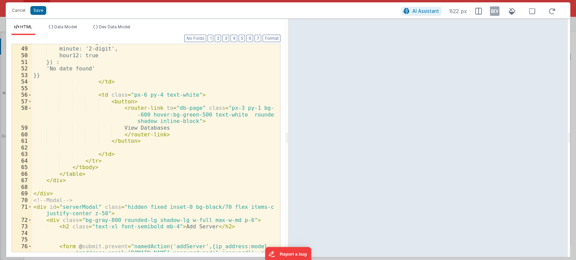
click at [125, 103] on div "hour: '2-digit', minute: '2-digit', hour12: true }) : 'No date found' }} </ td …" at bounding box center [153, 163] width 243 height 248
click at [140, 104] on div "hour: '2-digit', minute: '2-digit', hour12: true }) : 'No date found' }} </ td …" at bounding box center [153, 163] width 243 height 248
click at [184, 100] on div "hour: '2-digit', minute: '2-digit', hour12: true }) : 'No date found' }} </ td …" at bounding box center [153, 163] width 243 height 248
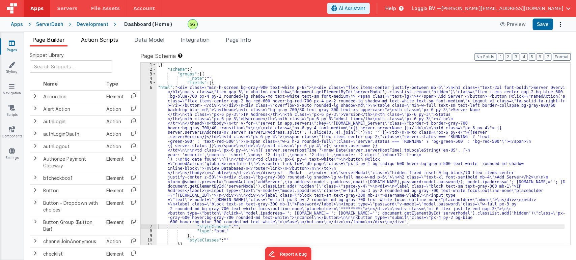
click at [97, 43] on li "Action Scripts" at bounding box center [99, 41] width 43 height 11
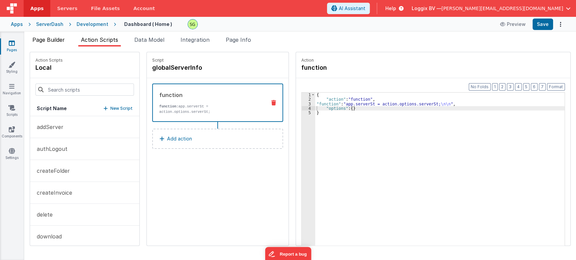
click at [42, 37] on span "Page Builder" at bounding box center [48, 39] width 32 height 7
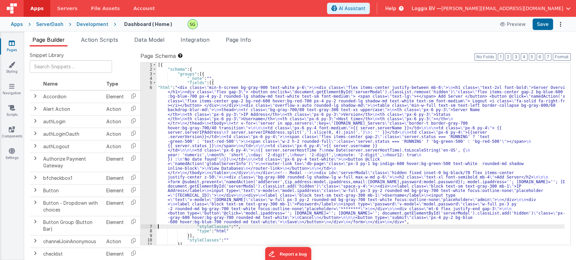
click at [151, 88] on div "6" at bounding box center [149, 154] width 16 height 139
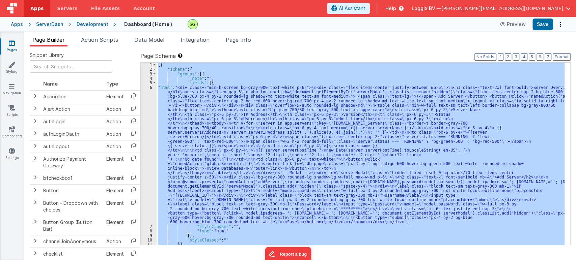
click at [151, 88] on div "6" at bounding box center [149, 154] width 16 height 139
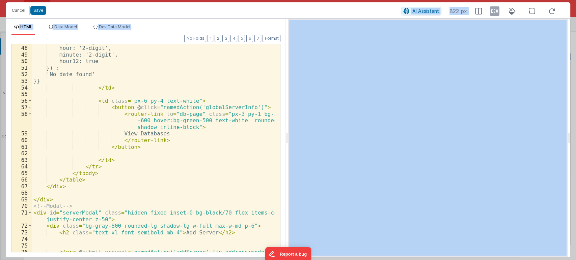
scroll to position [365, 0]
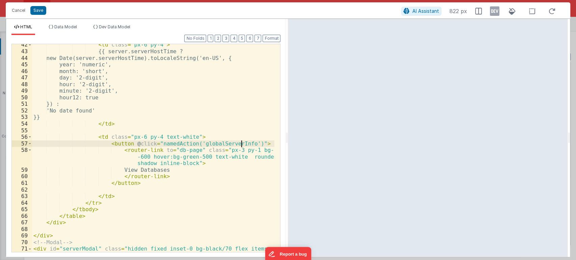
click at [241, 143] on div "< td class = "px-6 py-4" > {{ server.serverHostTime ? new Date(server.serverHos…" at bounding box center [153, 155] width 243 height 228
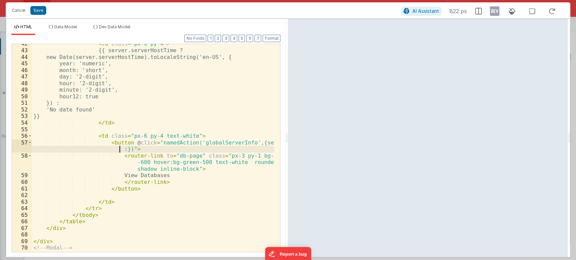
scroll to position [366, 0]
paste textarea
click at [196, 148] on div "< td class = "px-6 py-4" > {{ server.serverHostTime ? new Date(server.serverHos…" at bounding box center [153, 154] width 243 height 228
click at [234, 148] on div "< td class = "px-6 py-4" > {{ server.serverHostTime ? new Date(server.serverHos…" at bounding box center [153, 154] width 243 height 228
click at [196, 147] on div "< td class = "px-6 py-4" > {{ server.serverHostTime ? new Date(server.serverHos…" at bounding box center [153, 154] width 243 height 228
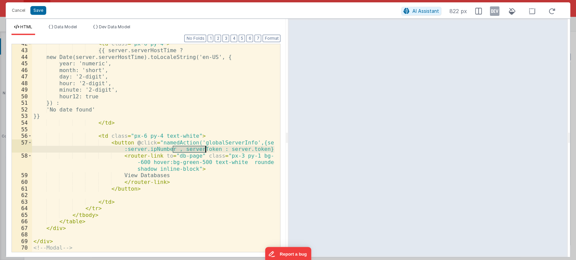
click at [196, 147] on div "< td class = "px-6 py-4" > {{ server.serverHostTime ? new Date(server.serverHos…" at bounding box center [153, 154] width 243 height 228
click at [36, 11] on button "Save" at bounding box center [38, 10] width 16 height 9
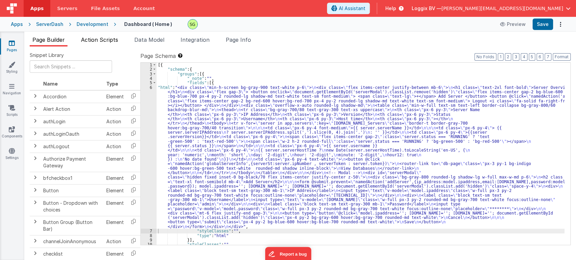
click at [105, 43] on li "Action Scripts" at bounding box center [99, 41] width 43 height 11
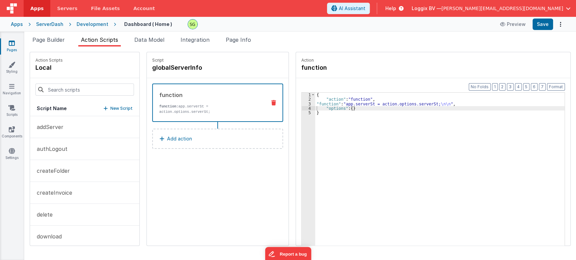
click at [302, 104] on div "3" at bounding box center [308, 104] width 13 height 4
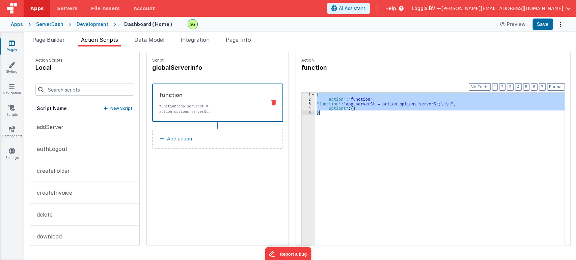
click at [302, 104] on div "3" at bounding box center [308, 104] width 13 height 4
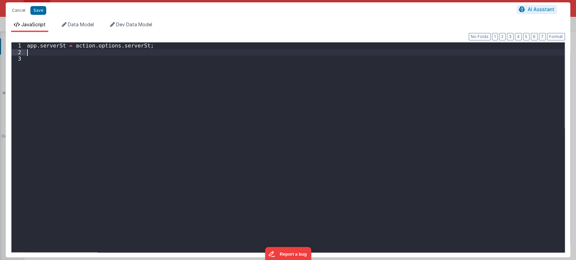
click at [54, 54] on div "app . serverSt = action . options . serverSt ;" at bounding box center [295, 154] width 539 height 223
paste textarea
click at [36, 12] on button "Save" at bounding box center [38, 10] width 16 height 9
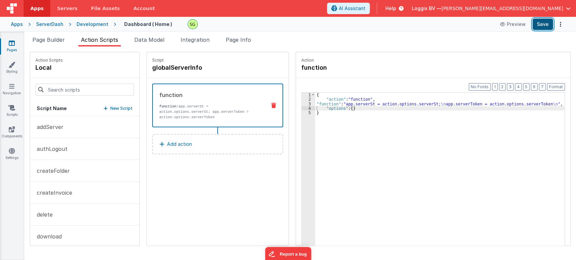
click at [537, 25] on button "Save" at bounding box center [542, 24] width 21 height 11
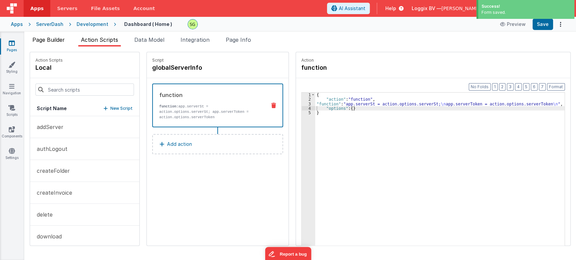
click at [51, 41] on span "Page Builder" at bounding box center [48, 39] width 32 height 7
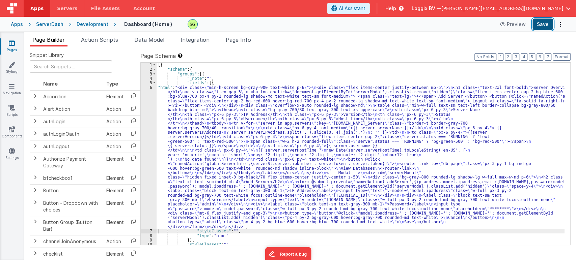
click at [546, 25] on button "Save" at bounding box center [542, 24] width 21 height 11
click at [94, 43] on li "Action Scripts" at bounding box center [99, 41] width 43 height 11
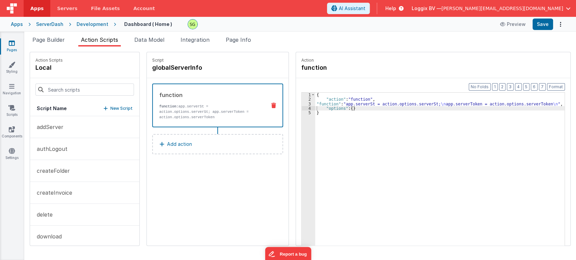
click at [303, 103] on div "3" at bounding box center [308, 104] width 13 height 4
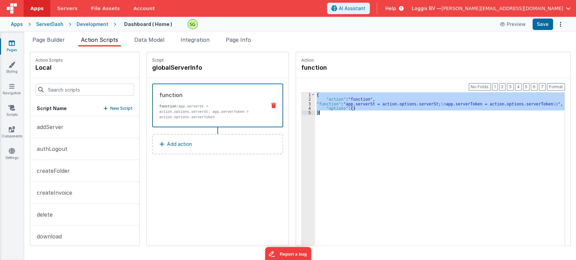
click at [303, 103] on div "3" at bounding box center [308, 104] width 13 height 4
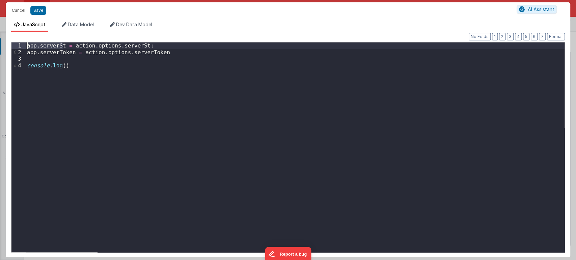
drag, startPoint x: 62, startPoint y: 45, endPoint x: 25, endPoint y: 46, distance: 37.8
click at [25, 46] on div "1 2 3 4 app . serverSt = action . options . serverSt ; app . serverToken = acti…" at bounding box center [288, 147] width 554 height 211
drag, startPoint x: 72, startPoint y: 47, endPoint x: 139, endPoint y: 45, distance: 66.8
click at [139, 45] on div "app . serverSt = action . options . serverSt ; app . serverToken = action . opt…" at bounding box center [295, 154] width 539 height 223
click at [62, 65] on div "app . serverSt = action . options . serverSt ; app . serverToken = action . opt…" at bounding box center [295, 154] width 539 height 223
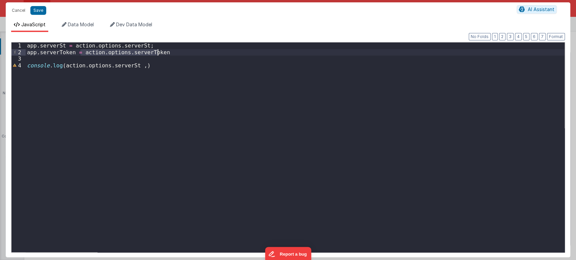
drag, startPoint x: 81, startPoint y: 53, endPoint x: 159, endPoint y: 53, distance: 77.9
click at [159, 53] on div "app . serverSt = action . options . serverSt ; app . serverToken = action . opt…" at bounding box center [295, 154] width 539 height 223
click at [136, 66] on div "app . serverSt = action . options . serverSt ; app . serverToken = action . opt…" at bounding box center [295, 154] width 539 height 223
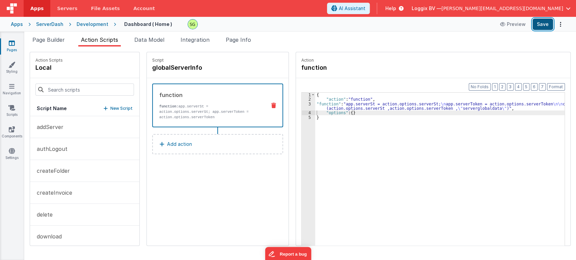
click at [538, 24] on button "Save" at bounding box center [542, 24] width 21 height 11
click at [55, 41] on span "Page Builder" at bounding box center [48, 39] width 32 height 7
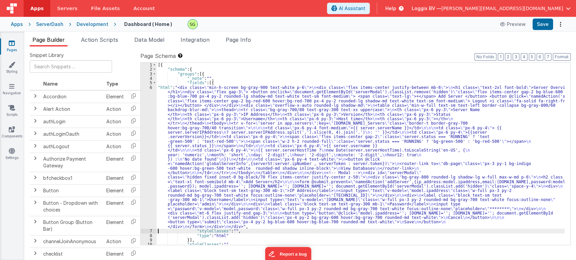
click at [151, 87] on div "6" at bounding box center [149, 157] width 16 height 144
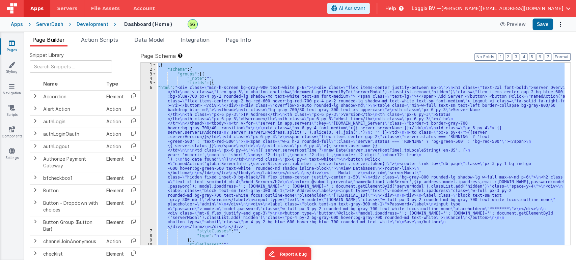
click at [151, 87] on div "6" at bounding box center [149, 157] width 16 height 144
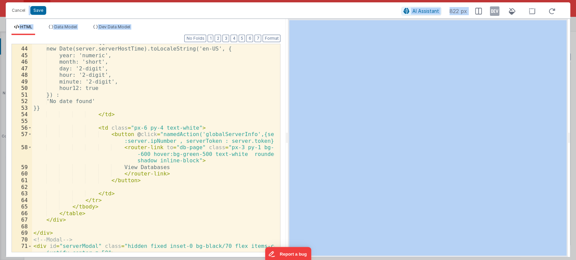
scroll to position [372, 0]
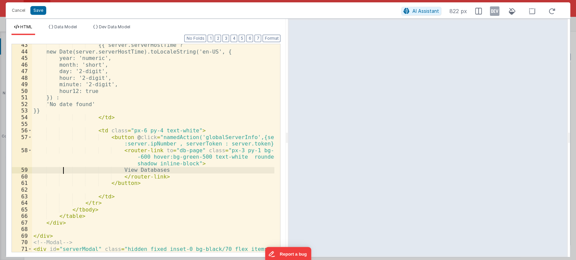
click at [62, 171] on div "{{ server.serverHostTime ? new Date(server.serverHostTime).toLocaleString('en-U…" at bounding box center [153, 156] width 243 height 228
click at [181, 177] on div "{{ server.serverHostTime ? new Date(server.serverHostTime).toLocaleString('en-U…" at bounding box center [153, 156] width 243 height 228
click at [215, 139] on div "{{ server.serverHostTime ? new Date(server.serverHostTime).toLocaleString('en-U…" at bounding box center [153, 156] width 243 height 228
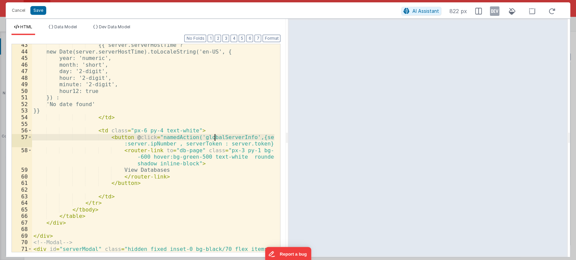
click at [215, 139] on div "{{ server.serverHostTime ? new Date(server.serverHostTime).toLocaleString('en-U…" at bounding box center [153, 156] width 243 height 228
click at [160, 139] on div "{{ server.serverHostTime ? new Date(server.serverHostTime).toLocaleString('en-U…" at bounding box center [153, 156] width 243 height 228
click at [228, 140] on div "{{ server.serverHostTime ? new Date(server.serverHostTime).toLocaleString('en-U…" at bounding box center [153, 156] width 243 height 228
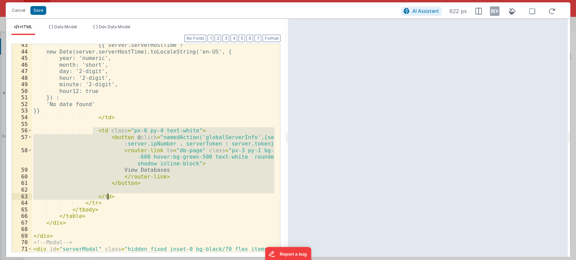
drag, startPoint x: 93, startPoint y: 130, endPoint x: 121, endPoint y: 198, distance: 74.4
click at [121, 198] on div "{{ server.serverHostTime ? new Date(server.serverHostTime).toLocaleString('en-U…" at bounding box center [153, 156] width 243 height 228
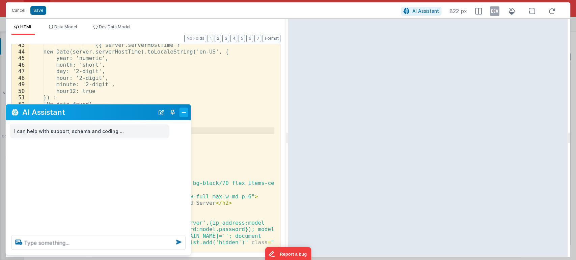
click at [187, 113] on button "Close" at bounding box center [183, 112] width 9 height 9
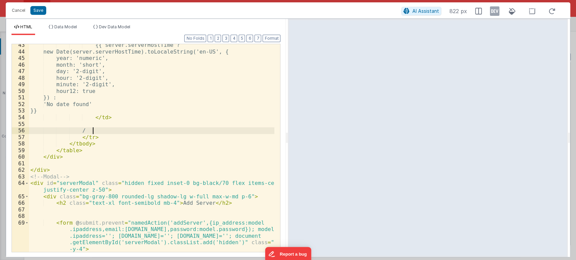
click at [154, 132] on div "{{ server.serverHostTime ? new Date(server.serverHostTime).toLocaleString('en-U…" at bounding box center [152, 152] width 246 height 221
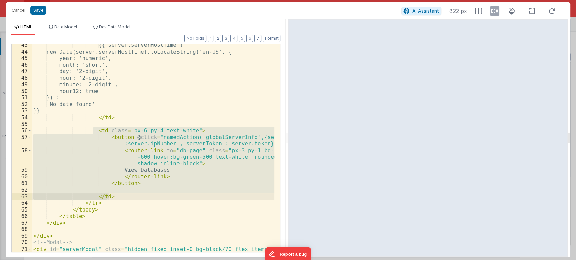
click at [113, 196] on div "{{ server.serverHostTime ? new Date(server.serverHostTime).toLocaleString('en-U…" at bounding box center [153, 148] width 242 height 208
drag, startPoint x: 89, startPoint y: 142, endPoint x: 32, endPoint y: 134, distance: 57.3
click at [32, 134] on div "{{ server.serverHostTime ? new Date(server.serverHostTime).toLocaleString('en-U…" at bounding box center [153, 156] width 243 height 228
click at [49, 134] on div "{{ server.serverHostTime ? new Date(server.serverHostTime).toLocaleString('en-U…" at bounding box center [153, 148] width 242 height 208
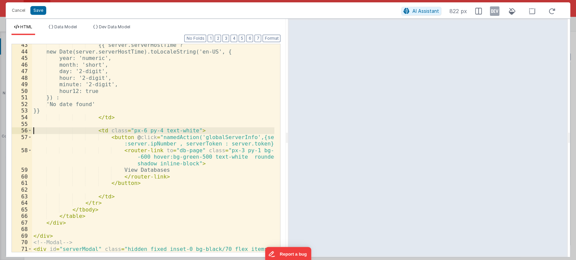
click at [34, 129] on div "{{ server.serverHostTime ? new Date(server.serverHostTime).toLocaleString('en-U…" at bounding box center [153, 156] width 243 height 228
click at [144, 185] on div "{{ server.serverHostTime ? new Date(server.serverHostTime).toLocaleString('en-U…" at bounding box center [153, 156] width 243 height 228
click at [48, 131] on div "{{ server.serverHostTime ? new Date(server.serverHostTime).toLocaleString('en-U…" at bounding box center [153, 156] width 243 height 228
click at [38, 130] on div "{{ server.serverHostTime ? new Date(server.serverHostTime).toLocaleString('en-U…" at bounding box center [153, 156] width 243 height 228
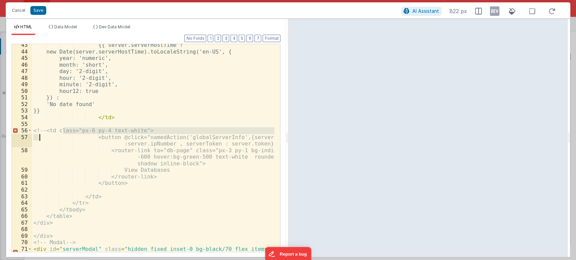
drag, startPoint x: 63, startPoint y: 130, endPoint x: 39, endPoint y: 134, distance: 25.0
click at [39, 134] on div "{{ server.serverHostTime ? new Date(server.serverHostTime).toLocaleString('en-U…" at bounding box center [153, 156] width 243 height 228
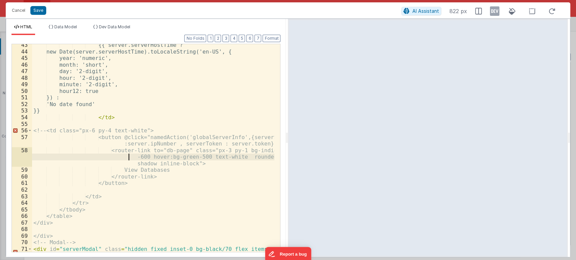
click at [82, 156] on div "{{ server.serverHostTime ? new Date(server.serverHostTime).toLocaleString('en-U…" at bounding box center [153, 156] width 243 height 228
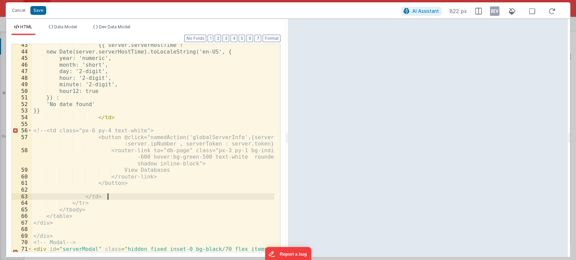
click at [128, 194] on div "{{ server.serverHostTime ? new Date(server.serverHostTime).toLocaleString('en-U…" at bounding box center [153, 156] width 243 height 228
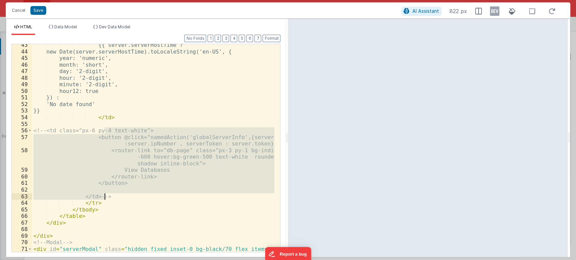
drag, startPoint x: 103, startPoint y: 130, endPoint x: 106, endPoint y: 196, distance: 66.5
click at [106, 196] on div "{{ server.serverHostTime ? new Date(server.serverHostTime).toLocaleString('en-U…" at bounding box center [153, 156] width 243 height 228
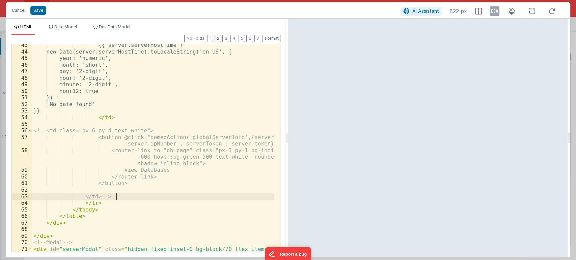
click at [130, 197] on div "{{ server.serverHostTime ? new Date(server.serverHostTime).toLocaleString('en-U…" at bounding box center [153, 156] width 243 height 228
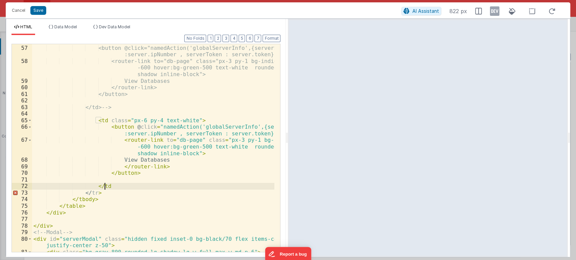
scroll to position [461, 0]
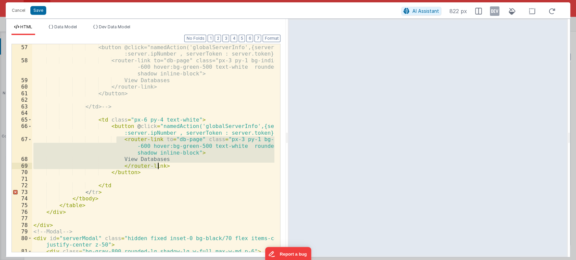
drag, startPoint x: 115, startPoint y: 141, endPoint x: 177, endPoint y: 167, distance: 67.0
click at [177, 167] on div "<button @click="namedAction('globalServerInfo',{serverSt :server.ipNumber , ser…" at bounding box center [153, 158] width 243 height 228
click at [177, 167] on div "<button @click="namedAction('globalServerInfo',{serverSt :server.ipNumber , ser…" at bounding box center [153, 148] width 242 height 208
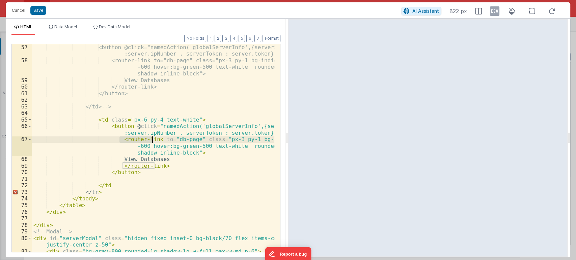
drag, startPoint x: 118, startPoint y: 140, endPoint x: 151, endPoint y: 142, distance: 33.4
click at [151, 142] on div "<button @click="namedAction('globalServerInfo',{serverSt :server.ipNumber , ser…" at bounding box center [153, 158] width 243 height 228
drag, startPoint x: 156, startPoint y: 139, endPoint x: 121, endPoint y: 140, distance: 34.4
click at [121, 140] on div "<button @click="namedAction('globalServerInfo',{serverSt :server.ipNumber , ser…" at bounding box center [153, 158] width 243 height 228
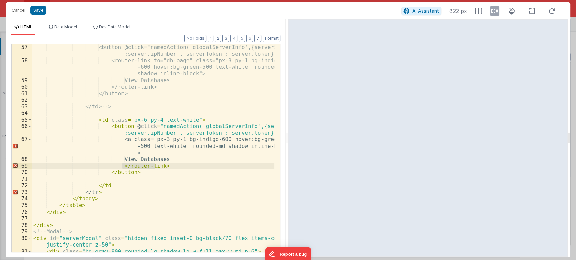
drag, startPoint x: 154, startPoint y: 166, endPoint x: 121, endPoint y: 164, distance: 32.5
click at [121, 164] on div "<button @click="namedAction('globalServerInfo',{serverSt :server.ipNumber , ser…" at bounding box center [153, 158] width 243 height 228
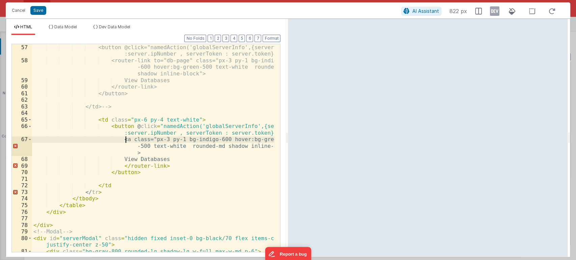
click at [124, 139] on div "<button @click="namedAction('globalServerInfo',{serverSt :server.ipNumber , ser…" at bounding box center [153, 158] width 243 height 228
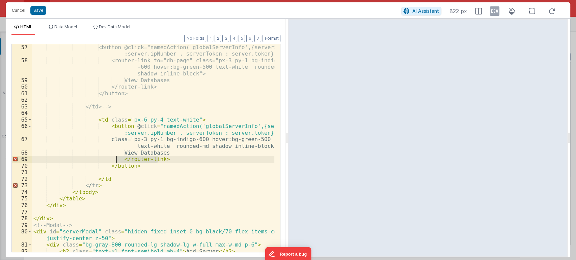
drag, startPoint x: 161, startPoint y: 162, endPoint x: 116, endPoint y: 159, distance: 44.7
click at [116, 159] on div "<button @click="namedAction('globalServerInfo',{serverSt :server.ipNumber , ser…" at bounding box center [153, 158] width 243 height 228
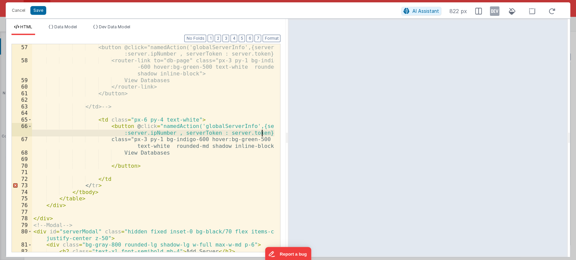
click at [261, 133] on div "<button @click="namedAction('globalServerInfo',{serverSt :server.ipNumber , ser…" at bounding box center [153, 158] width 243 height 228
click at [43, 10] on button "Save" at bounding box center [38, 10] width 16 height 9
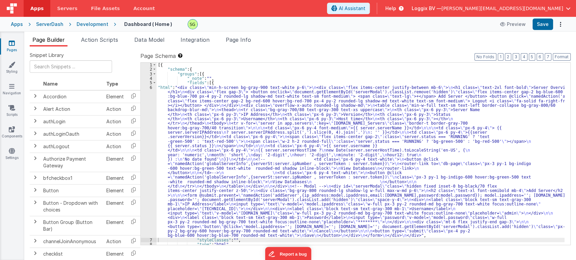
click at [150, 88] on div "6" at bounding box center [149, 161] width 16 height 153
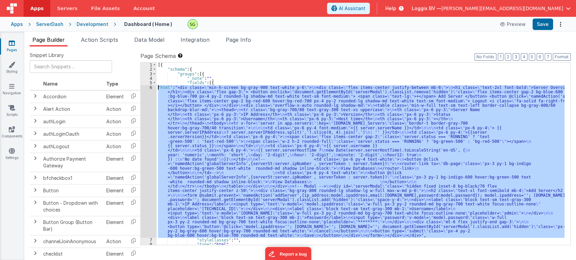
click at [150, 88] on div "6" at bounding box center [149, 161] width 16 height 153
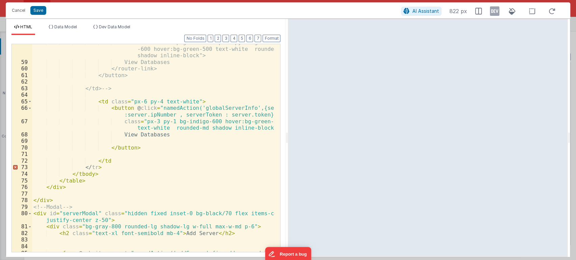
scroll to position [474, 0]
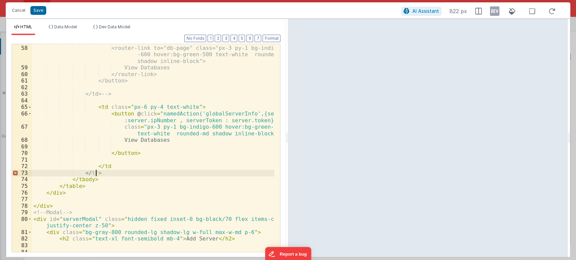
click at [102, 171] on div "<button @click="namedAction('globalServerInfo',{serverSt :server.ipNumber , ser…" at bounding box center [153, 145] width 243 height 228
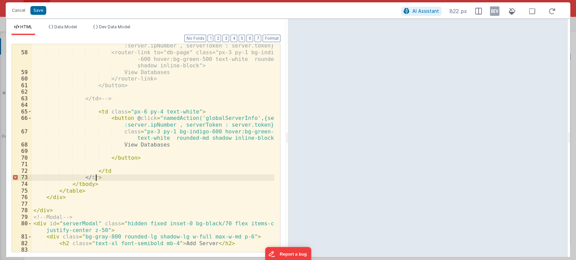
scroll to position [474, 0]
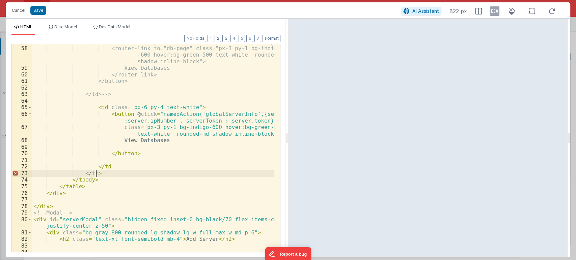
click at [109, 168] on div "<button @click="namedAction('globalServerInfo',{serverSt :server.ipNumber , ser…" at bounding box center [153, 146] width 243 height 228
click at [38, 14] on button "Save" at bounding box center [38, 10] width 16 height 9
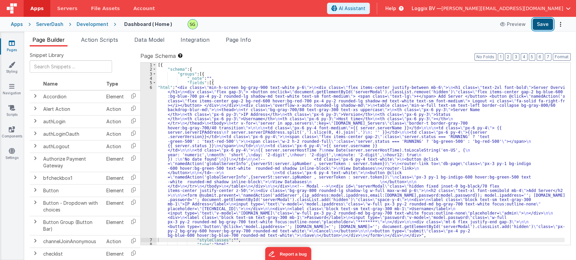
click at [545, 23] on button "Save" at bounding box center [542, 24] width 21 height 11
click at [539, 23] on button "Save" at bounding box center [542, 24] width 21 height 11
click at [104, 40] on span "Action Scripts" at bounding box center [99, 39] width 37 height 7
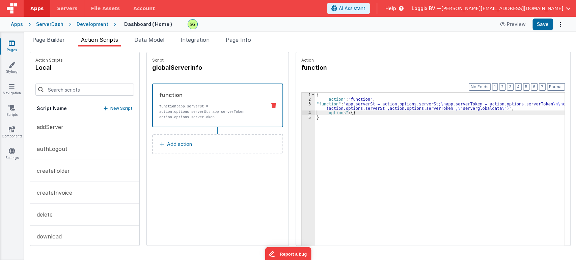
click at [118, 110] on p "New Script" at bounding box center [121, 108] width 22 height 7
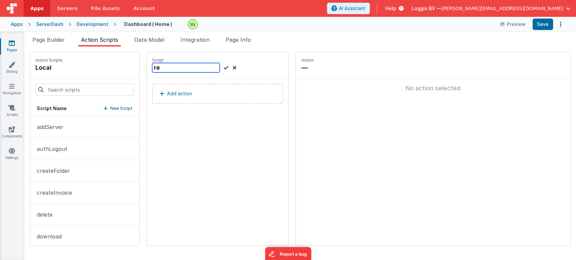
type input "r"
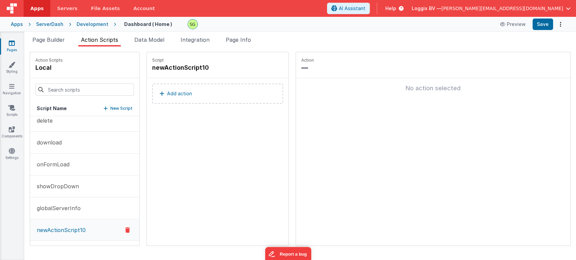
click at [125, 227] on icon at bounding box center [127, 230] width 5 height 8
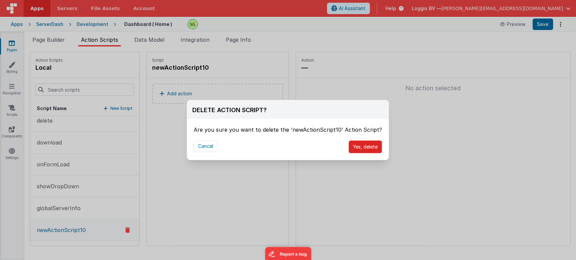
click at [362, 142] on button "Yes, delete" at bounding box center [364, 147] width 33 height 13
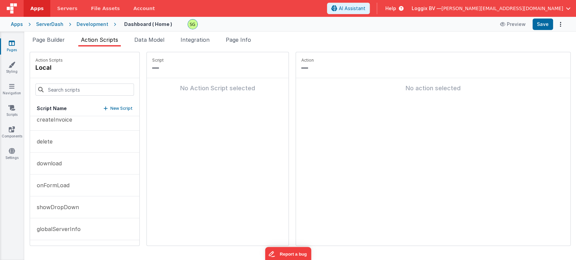
scroll to position [73, 0]
click at [108, 232] on button "globalServerInfo" at bounding box center [84, 230] width 109 height 22
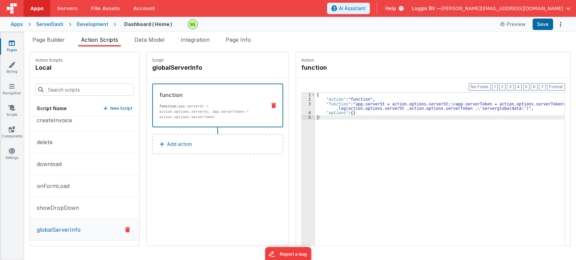
scroll to position [72, 0]
click at [248, 142] on button "Add action" at bounding box center [217, 144] width 131 height 20
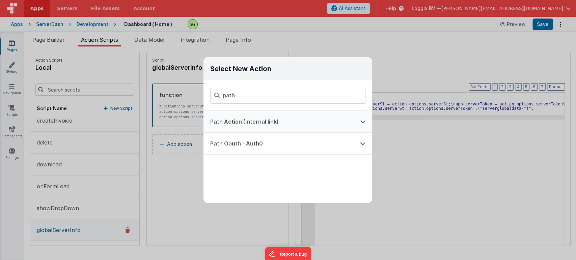
type input "path"
click at [263, 121] on button "Path Action (internal link)" at bounding box center [278, 122] width 150 height 22
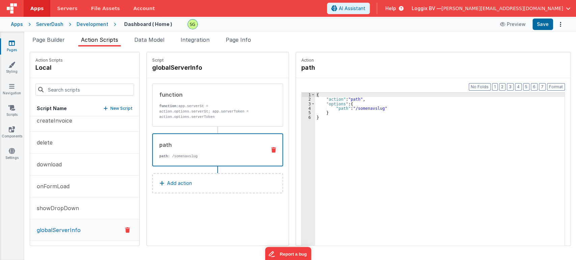
click at [365, 105] on div "{ "action" : "path" , "options" : { "path" : "/somenavslug" } }" at bounding box center [443, 185] width 256 height 184
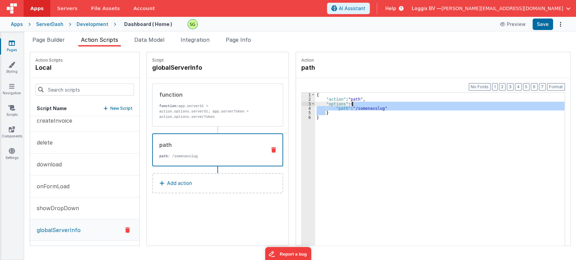
click at [365, 105] on div "{ "action" : "path" , "options" : { "path" : "/somenavslug" } }" at bounding box center [443, 185] width 256 height 184
click at [365, 105] on div "{ "action" : "path" , "options" : { "path" : "/somenavslug" } }" at bounding box center [439, 180] width 249 height 174
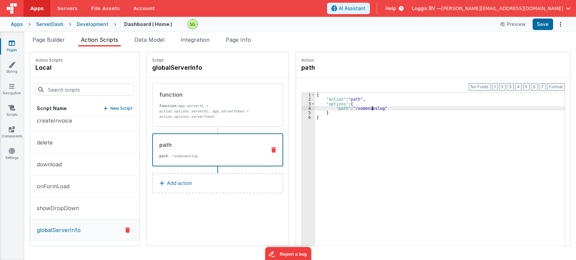
click at [366, 106] on div "{ "action" : "path" , "options" : { "path" : "/somenavslug" } }" at bounding box center [443, 185] width 256 height 184
click at [537, 26] on button "Save" at bounding box center [542, 24] width 21 height 11
